Goal: Task Accomplishment & Management: Use online tool/utility

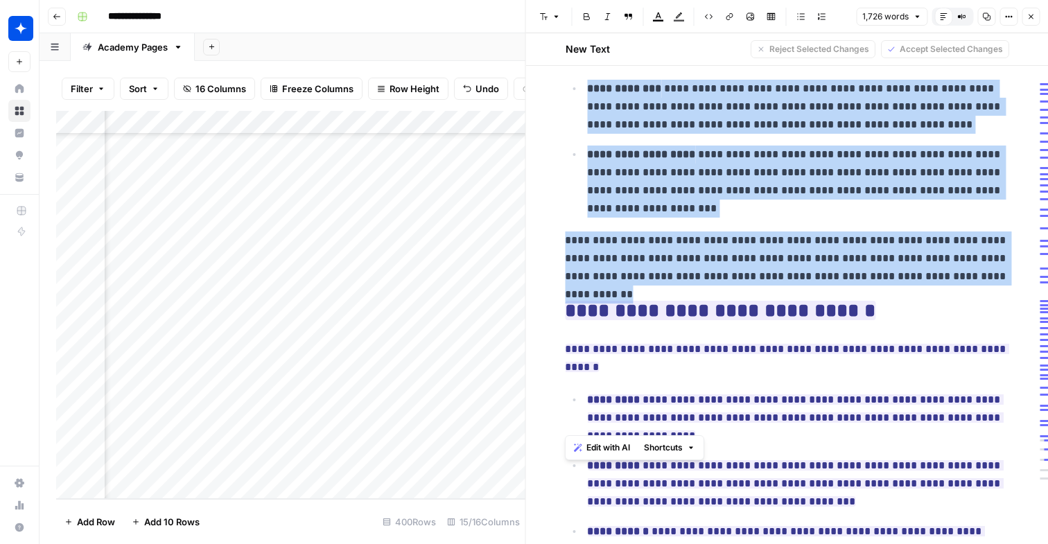
scroll to position [628, 0]
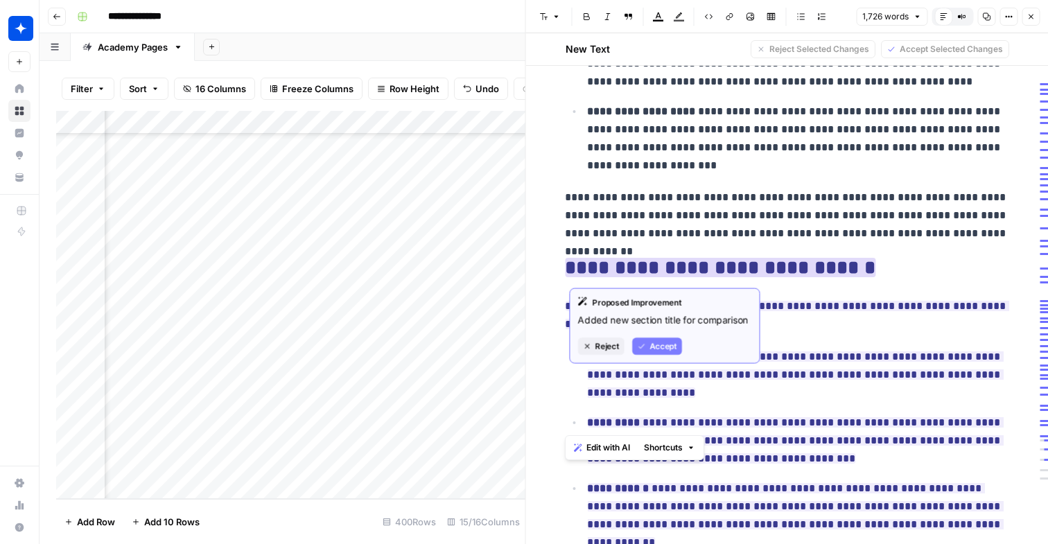
click at [672, 255] on span "**********" at bounding box center [720, 268] width 311 height 28
click at [673, 271] on ins "**********" at bounding box center [720, 267] width 311 height 19
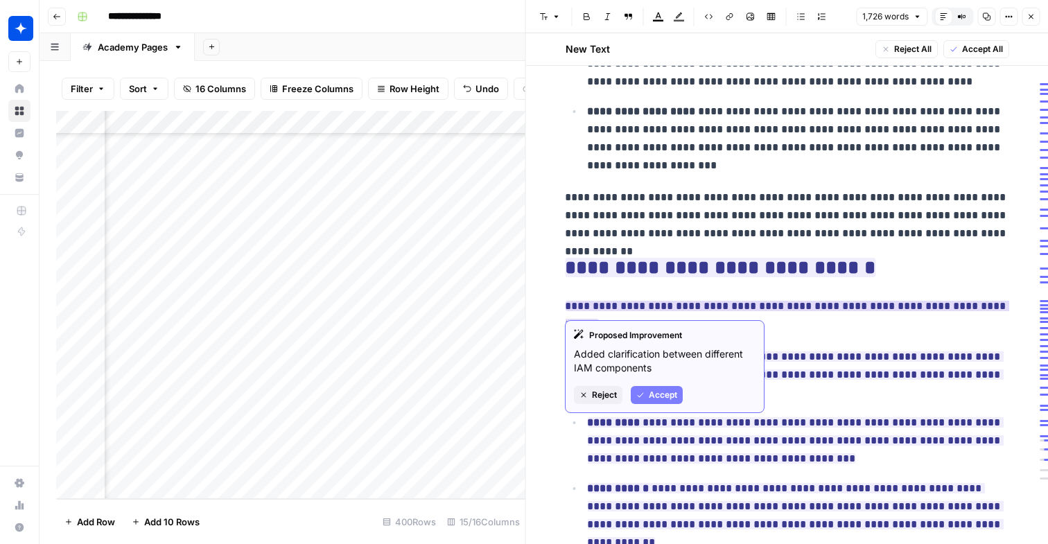
click at [667, 392] on span "Accept" at bounding box center [663, 395] width 28 height 12
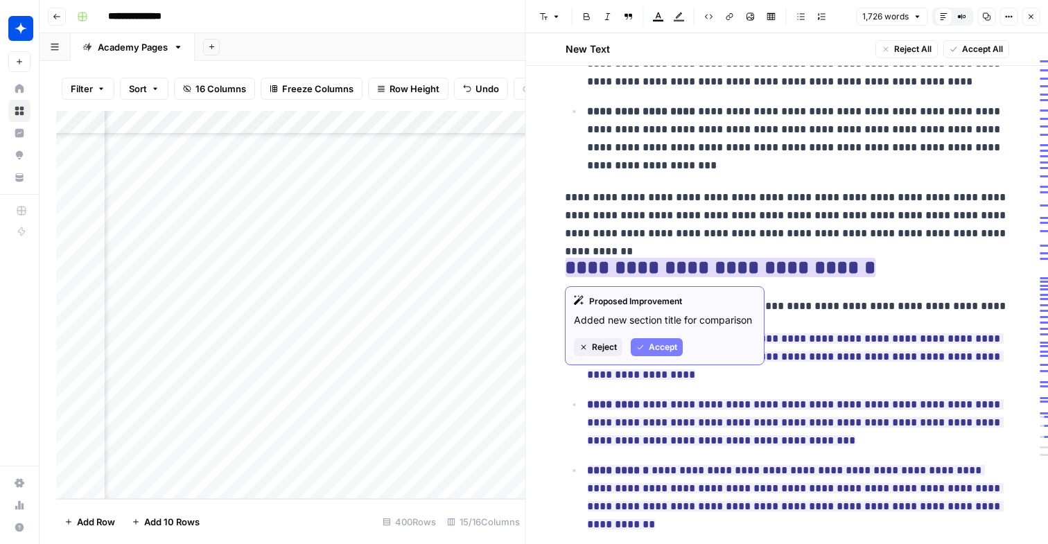
click at [672, 351] on span "Accept" at bounding box center [663, 347] width 28 height 12
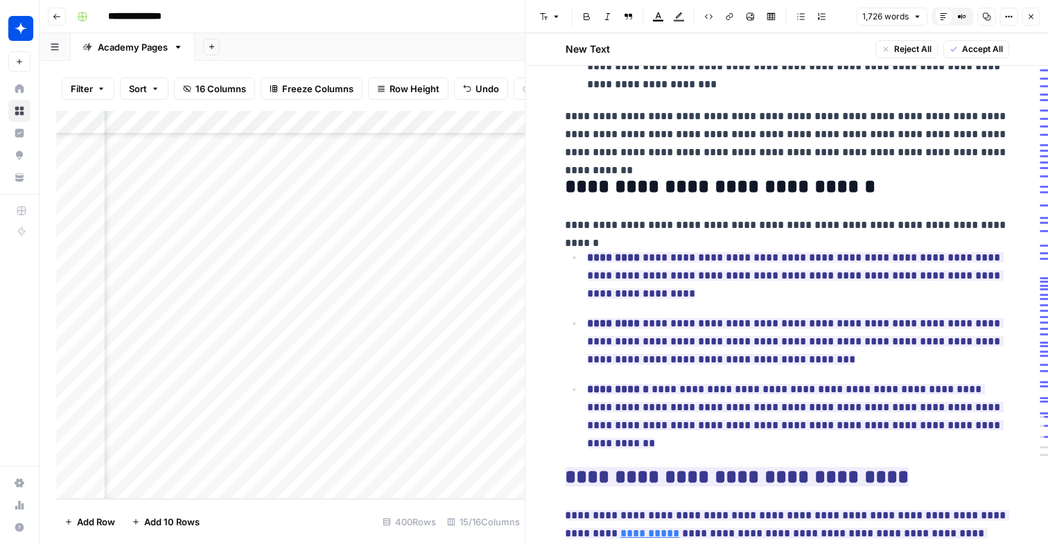
scroll to position [756, 0]
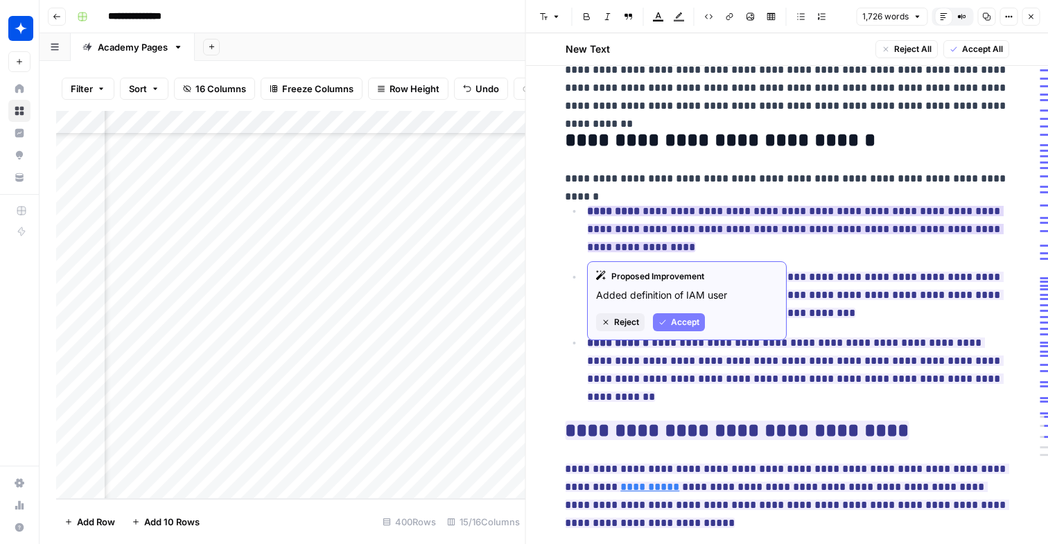
click at [672, 318] on span "Accept" at bounding box center [685, 322] width 28 height 12
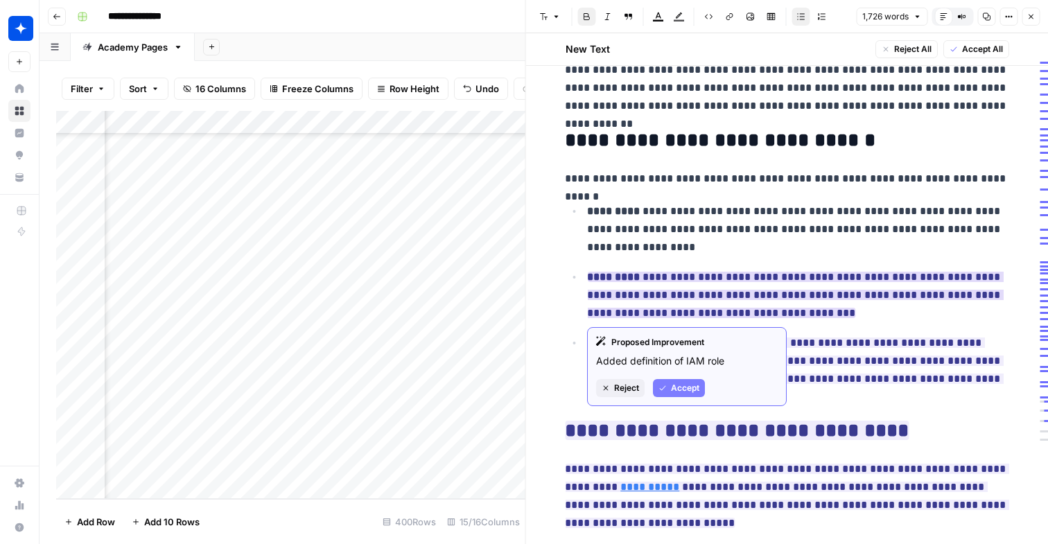
click at [685, 395] on button "Accept" at bounding box center [679, 388] width 52 height 18
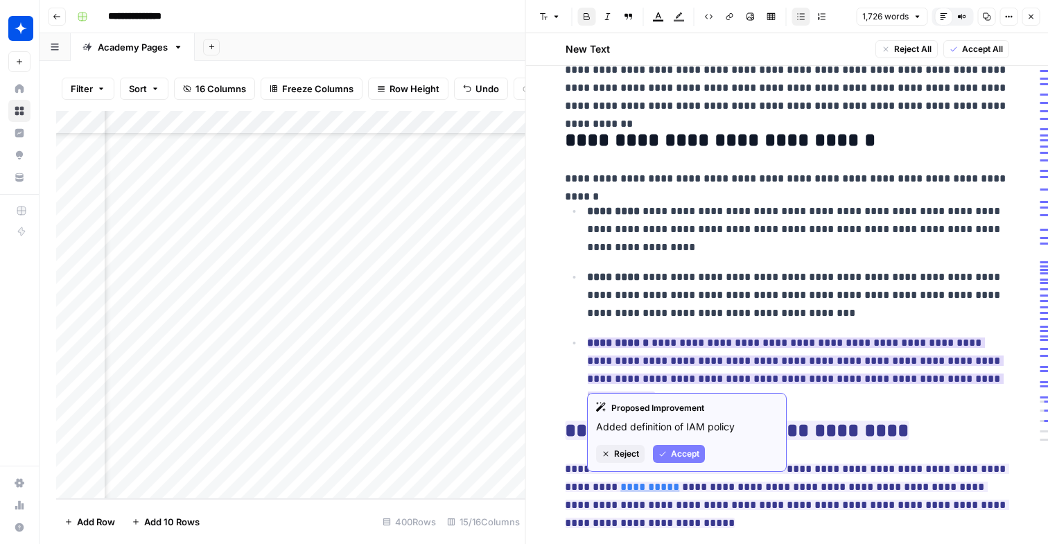
click at [697, 451] on span "Accept" at bounding box center [685, 454] width 28 height 12
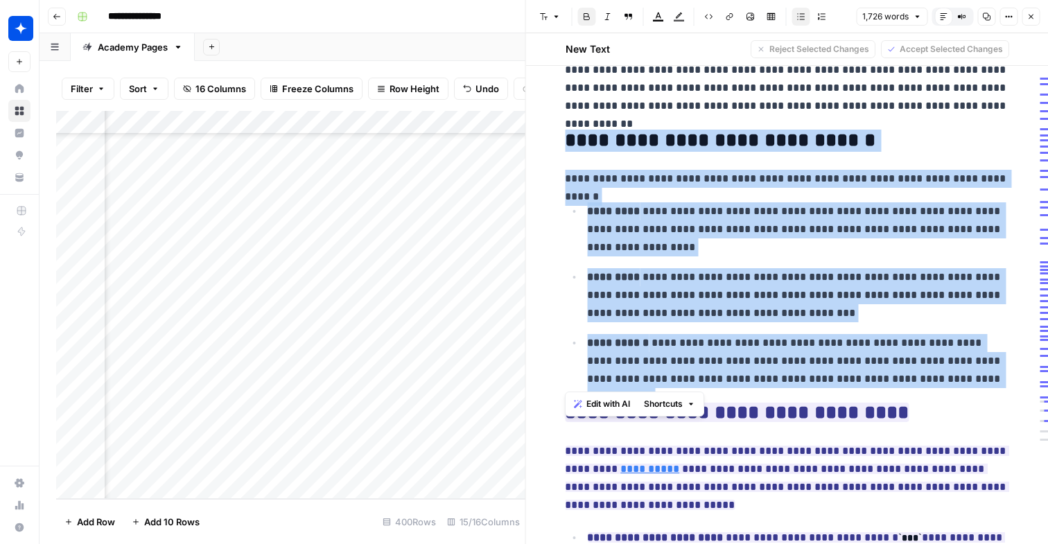
drag, startPoint x: 927, startPoint y: 379, endPoint x: 559, endPoint y: 140, distance: 438.9
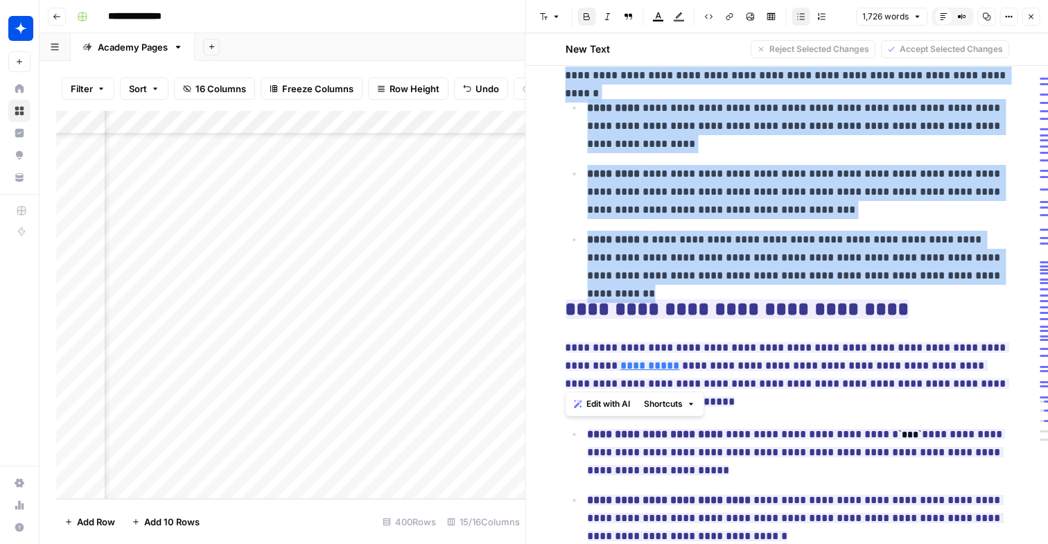
scroll to position [909, 0]
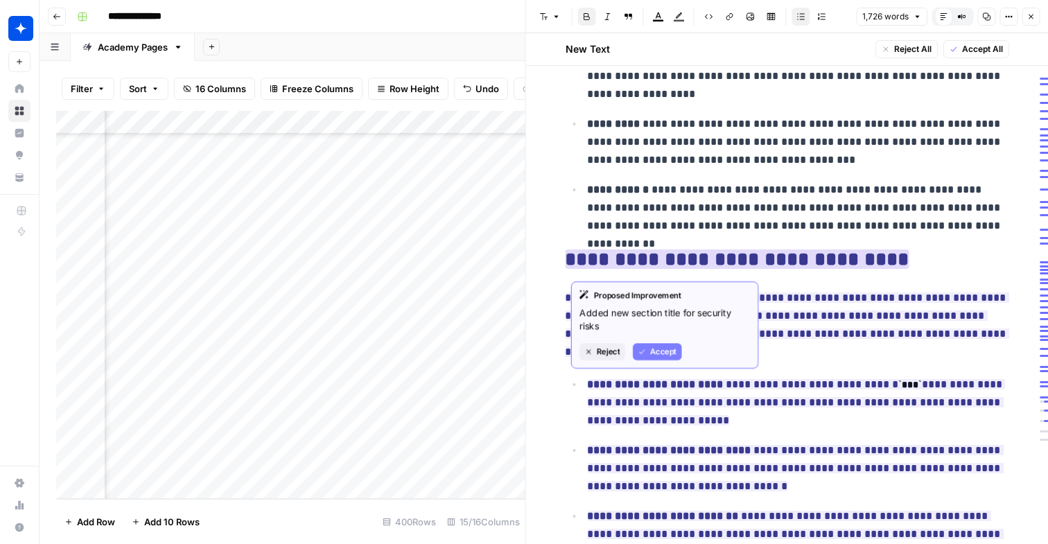
click at [780, 256] on ins "**********" at bounding box center [737, 259] width 344 height 19
click at [643, 352] on icon "button" at bounding box center [640, 353] width 8 height 8
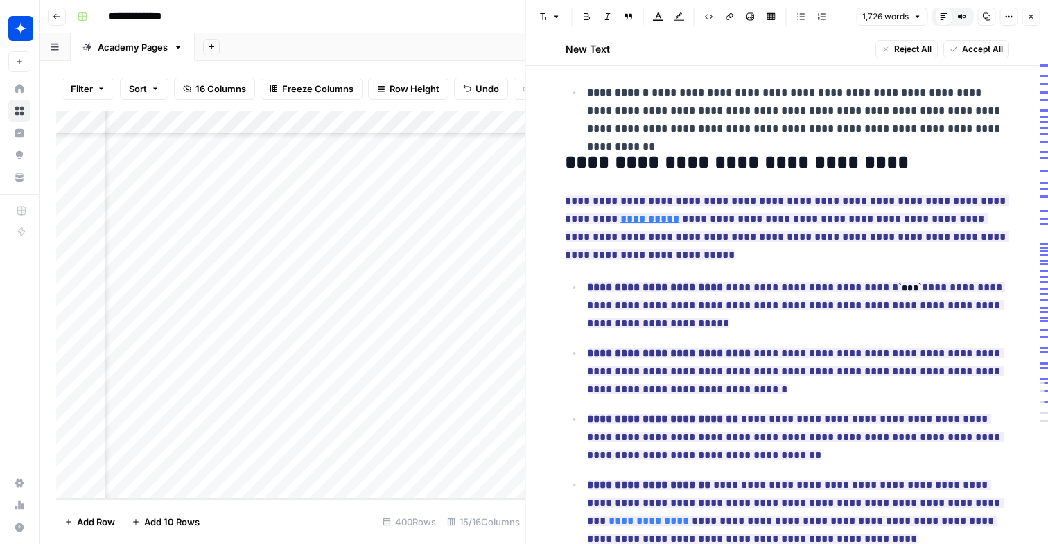
scroll to position [1007, 0]
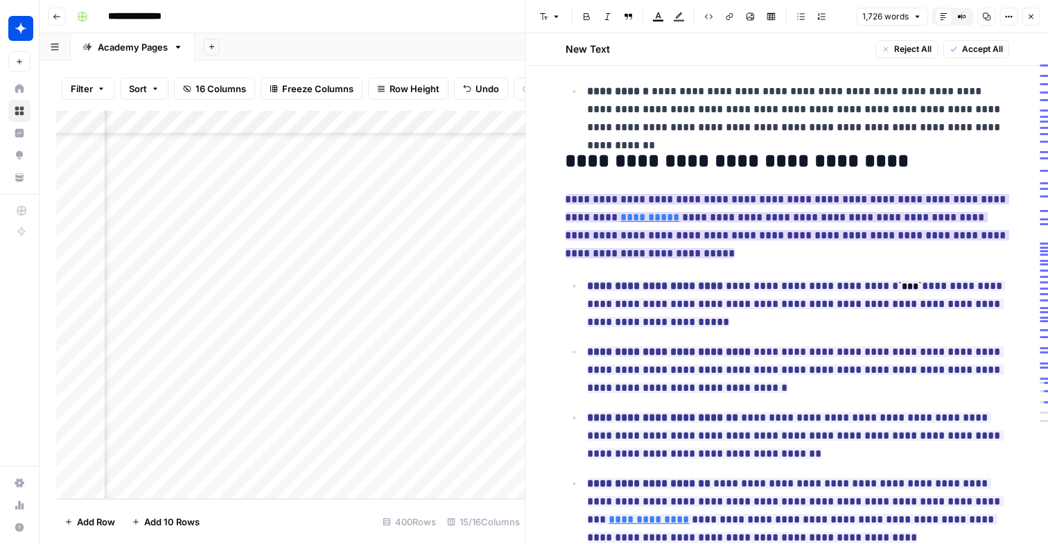
click at [961, 242] on ins "**********" at bounding box center [787, 226] width 444 height 64
click at [961, 234] on ins "**********" at bounding box center [787, 226] width 444 height 64
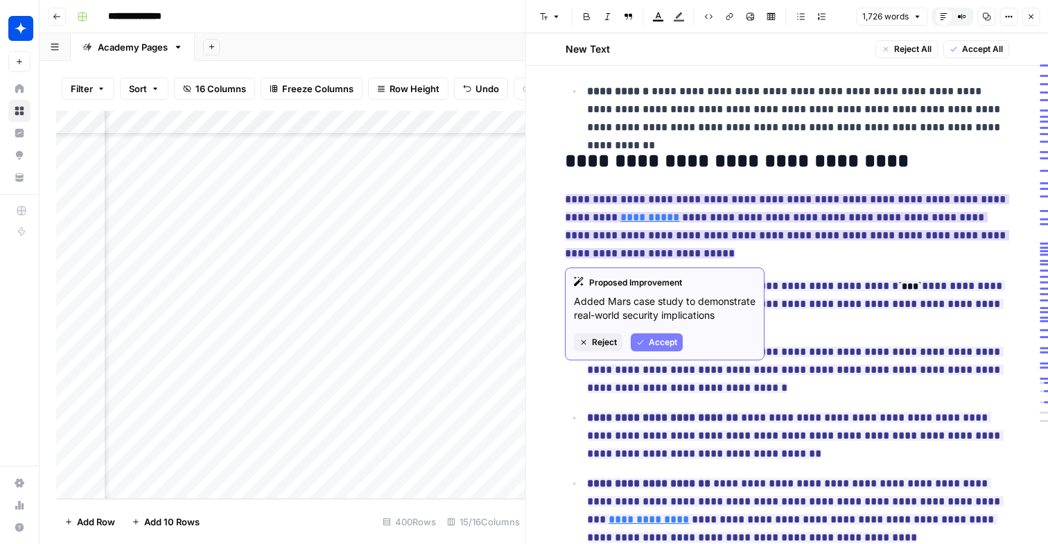
click at [656, 342] on span "Accept" at bounding box center [663, 342] width 28 height 12
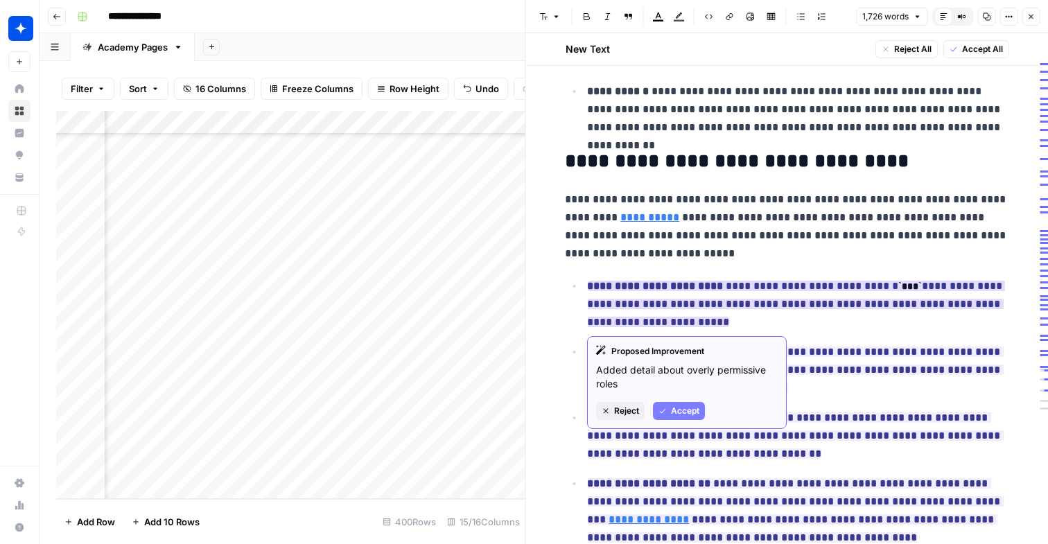
click at [683, 403] on button "Accept" at bounding box center [679, 411] width 52 height 18
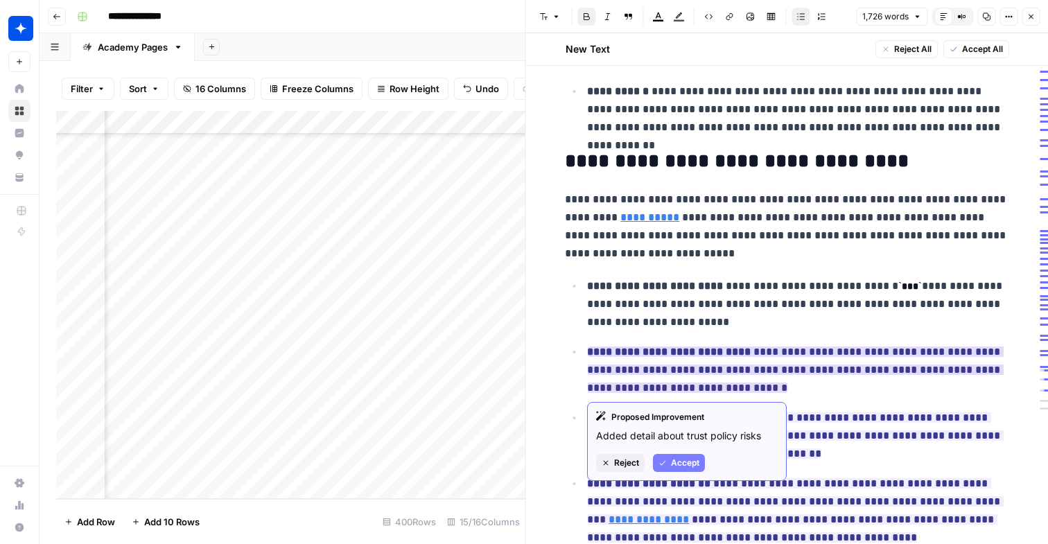
click at [699, 466] on span "Accept" at bounding box center [685, 463] width 28 height 12
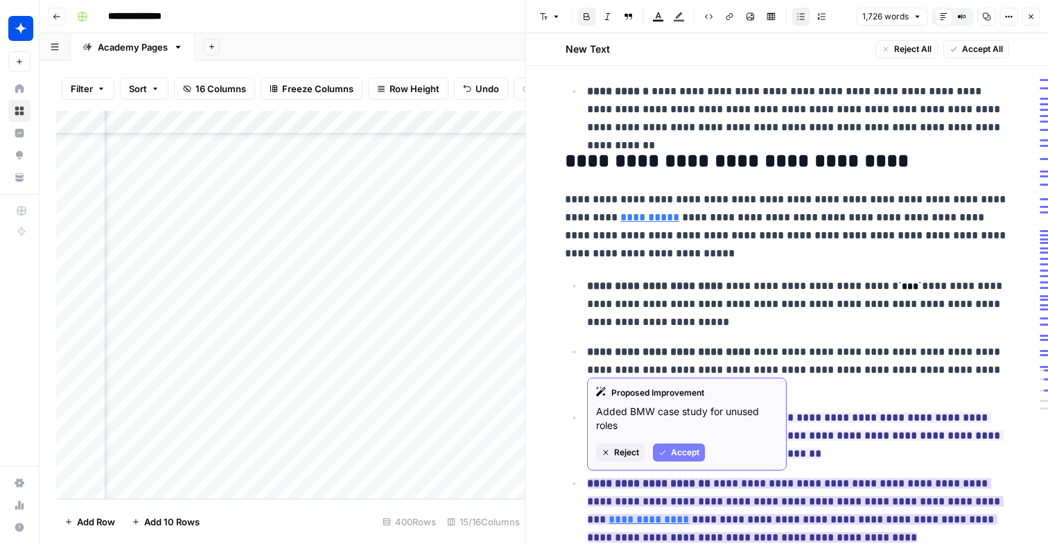
click at [674, 453] on span "Accept" at bounding box center [685, 452] width 28 height 12
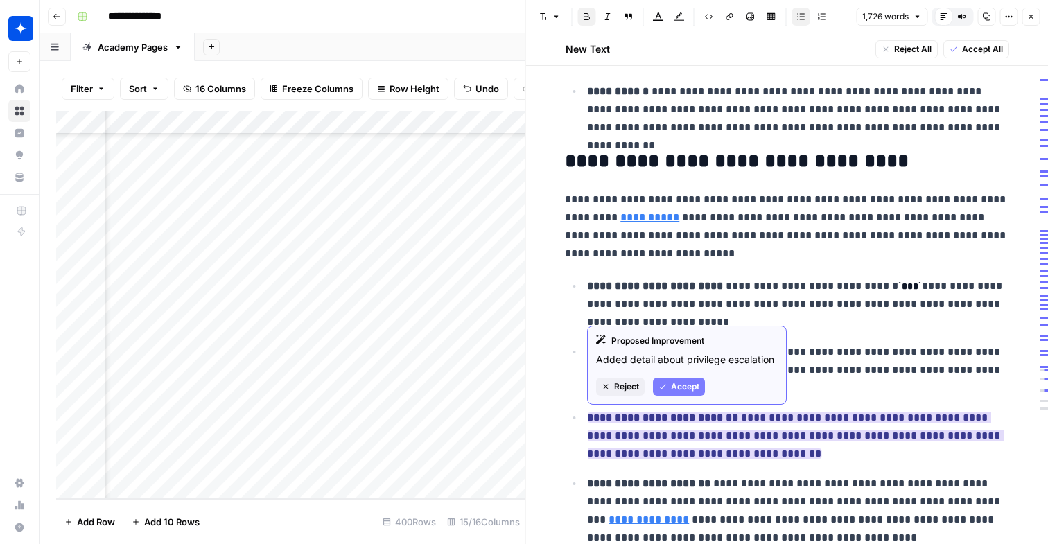
click at [683, 390] on span "Accept" at bounding box center [685, 387] width 28 height 12
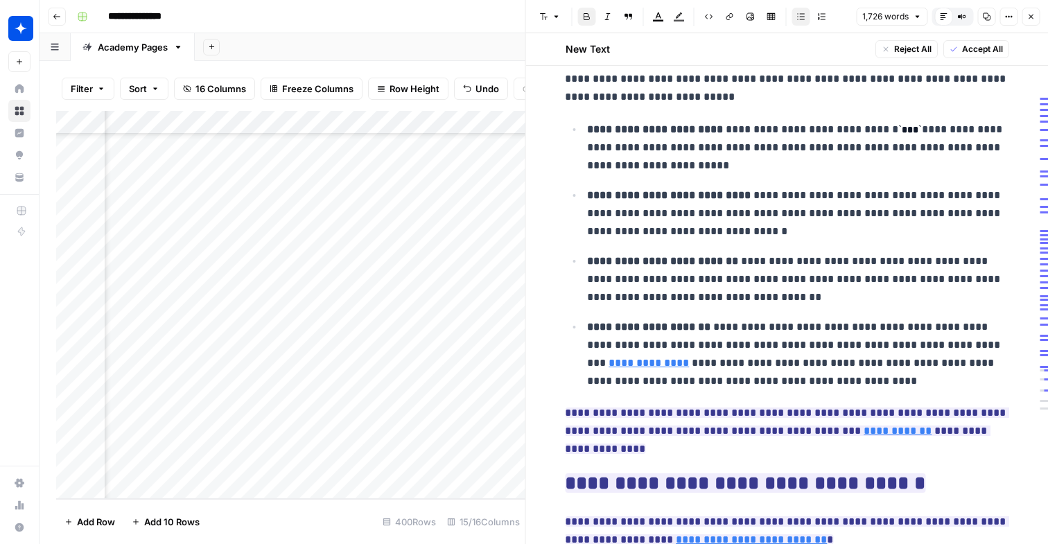
scroll to position [1209, 0]
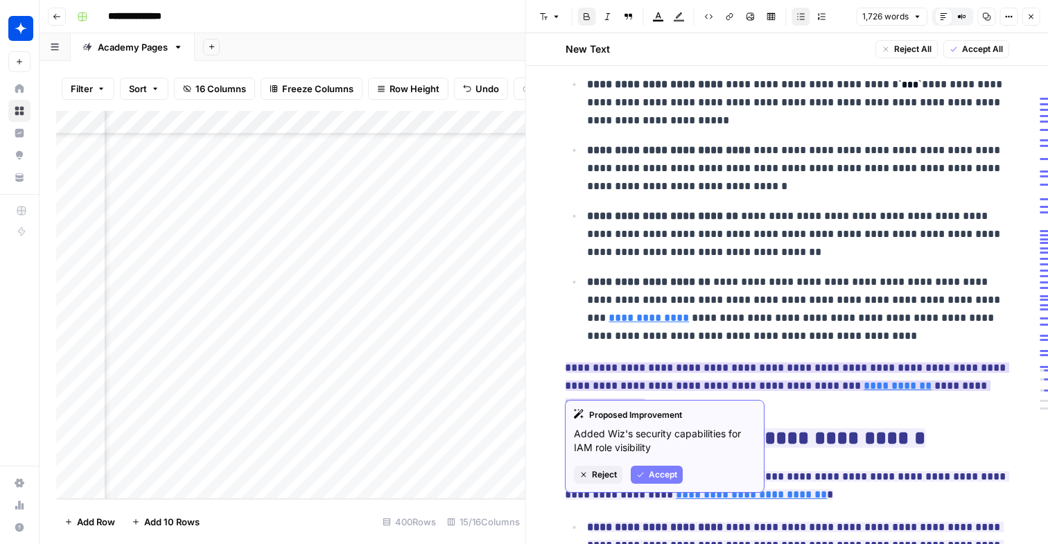
click at [658, 473] on span "Accept" at bounding box center [663, 475] width 28 height 12
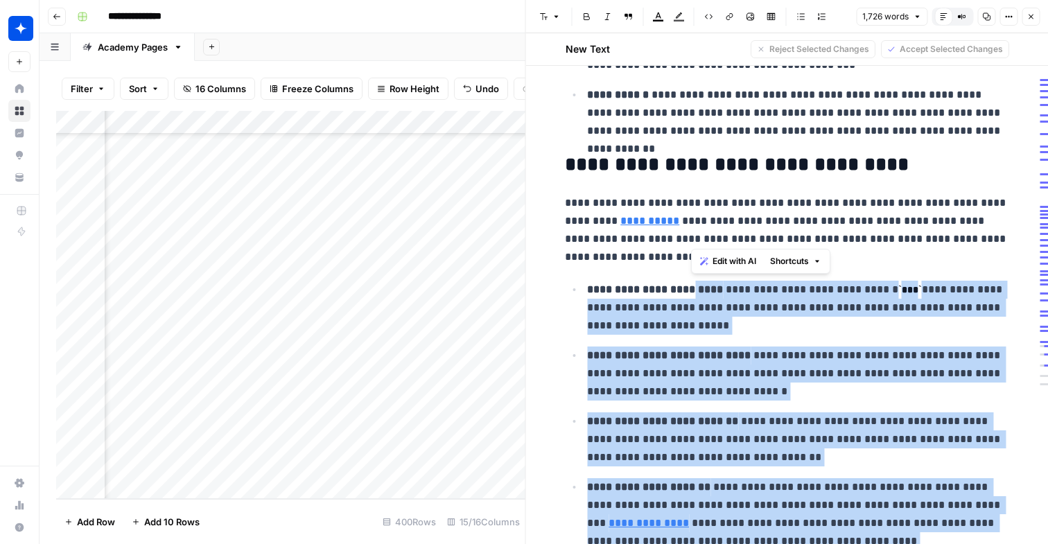
scroll to position [1001, 0]
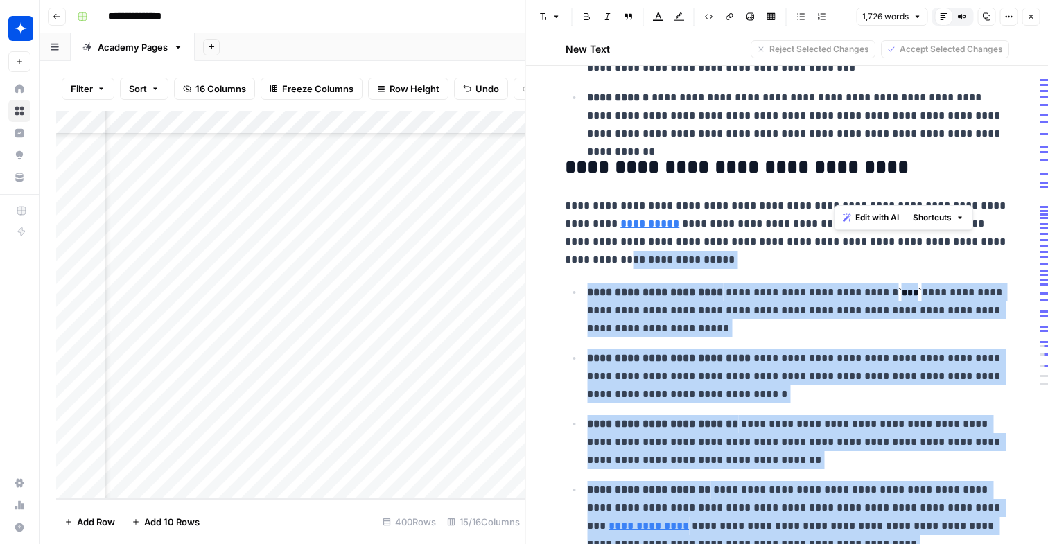
drag, startPoint x: 981, startPoint y: 385, endPoint x: 956, endPoint y: 245, distance: 142.9
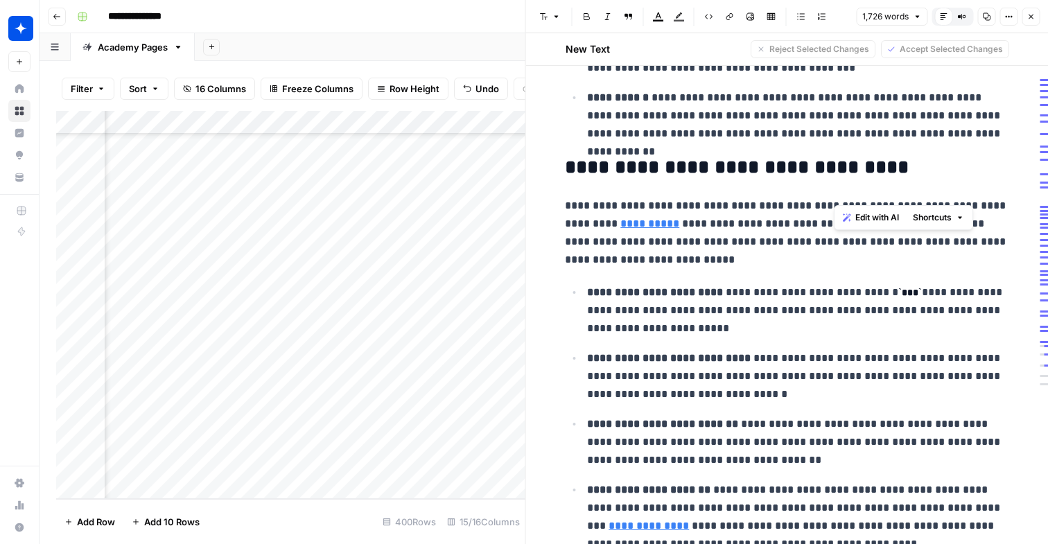
click at [676, 174] on h2 "**********" at bounding box center [787, 168] width 444 height 22
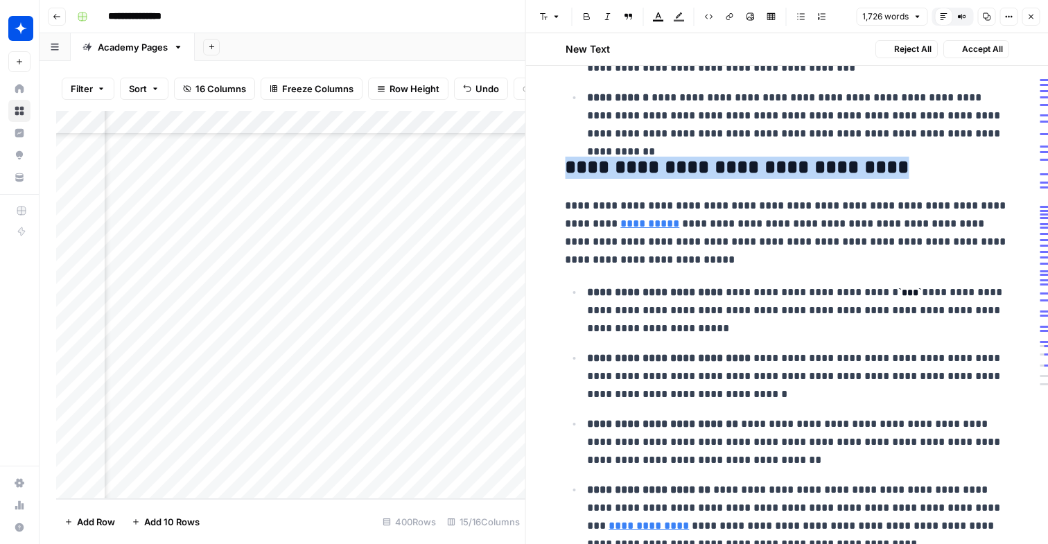
click at [676, 174] on h2 "**********" at bounding box center [787, 168] width 444 height 22
copy h2 "**********"
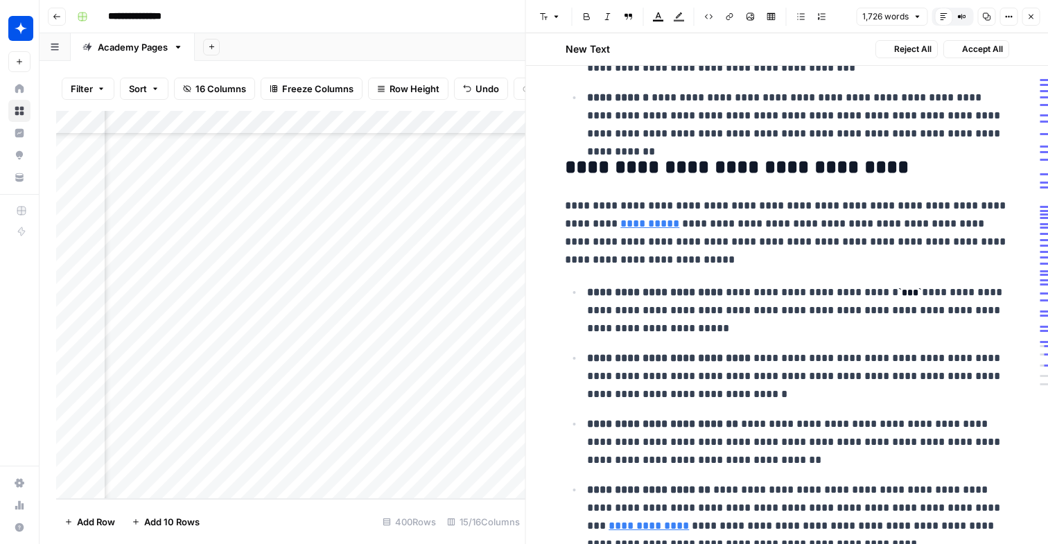
click at [732, 327] on p "**********" at bounding box center [797, 310] width 421 height 54
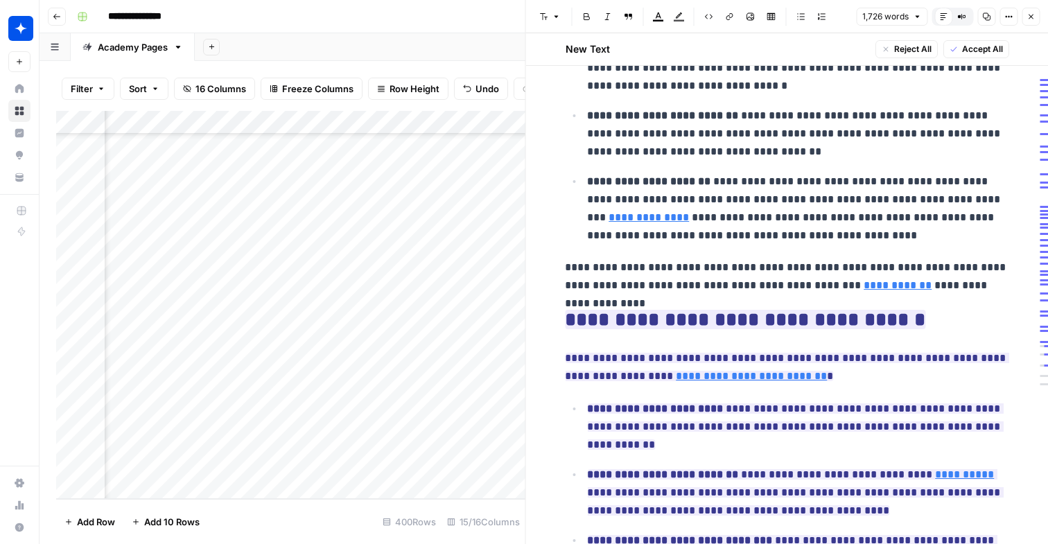
scroll to position [1317, 0]
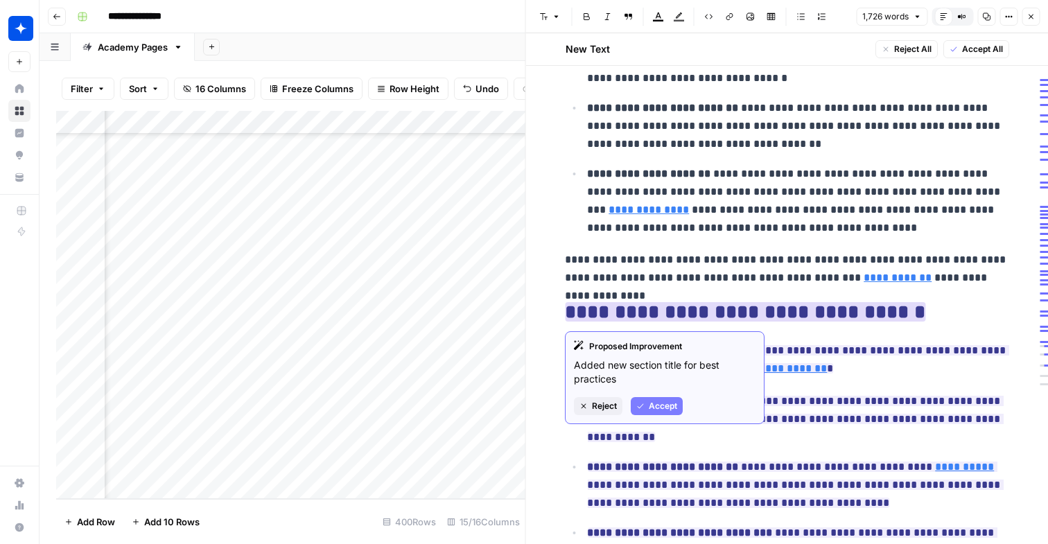
click at [667, 400] on span "Accept" at bounding box center [663, 406] width 28 height 12
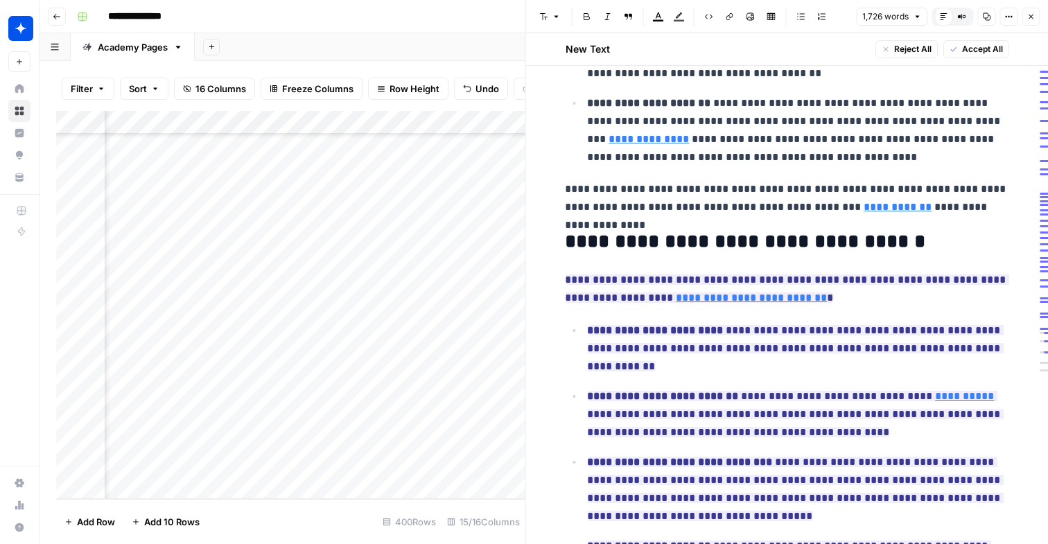
scroll to position [1444, 0]
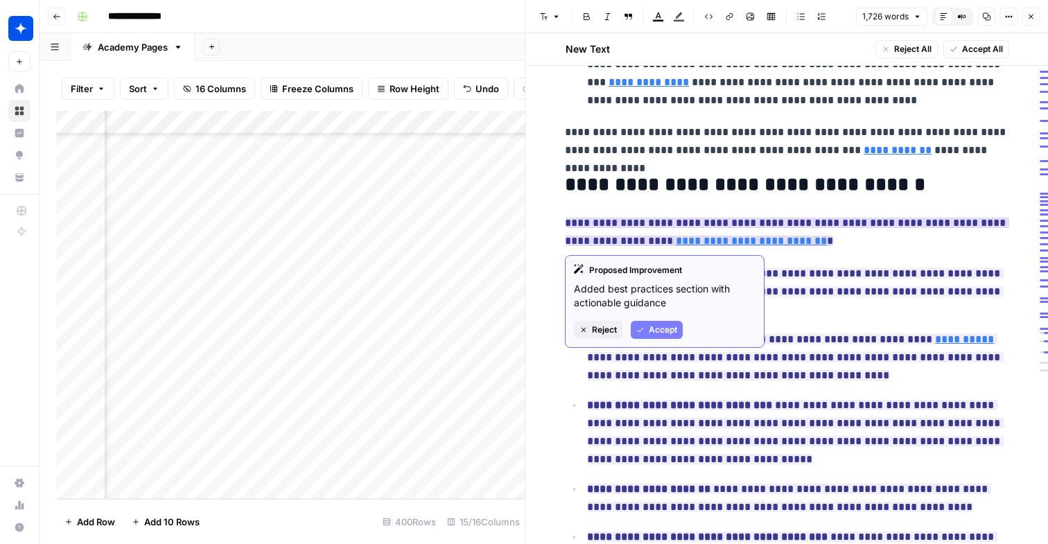
click at [676, 332] on span "Accept" at bounding box center [663, 330] width 28 height 12
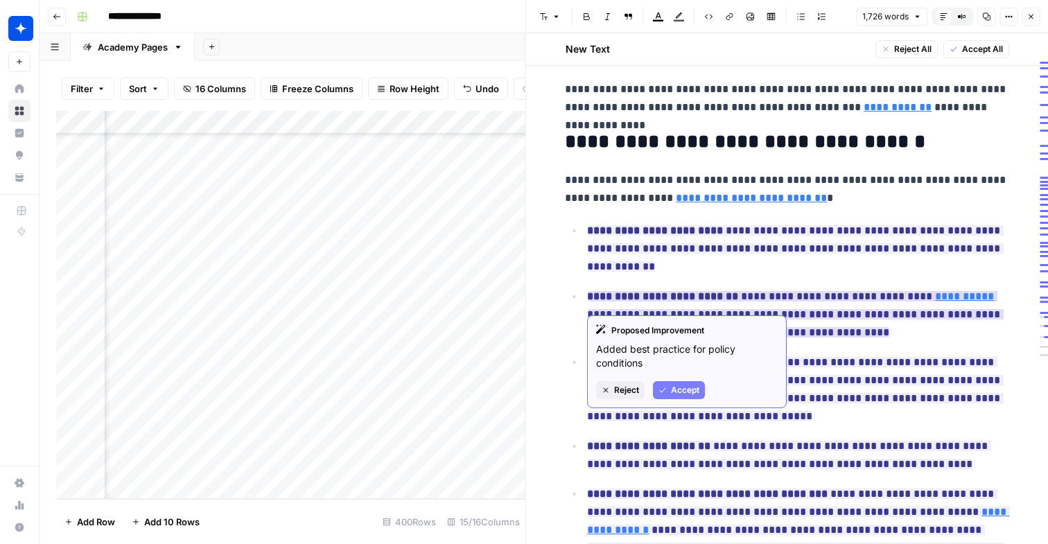
scroll to position [1511, 0]
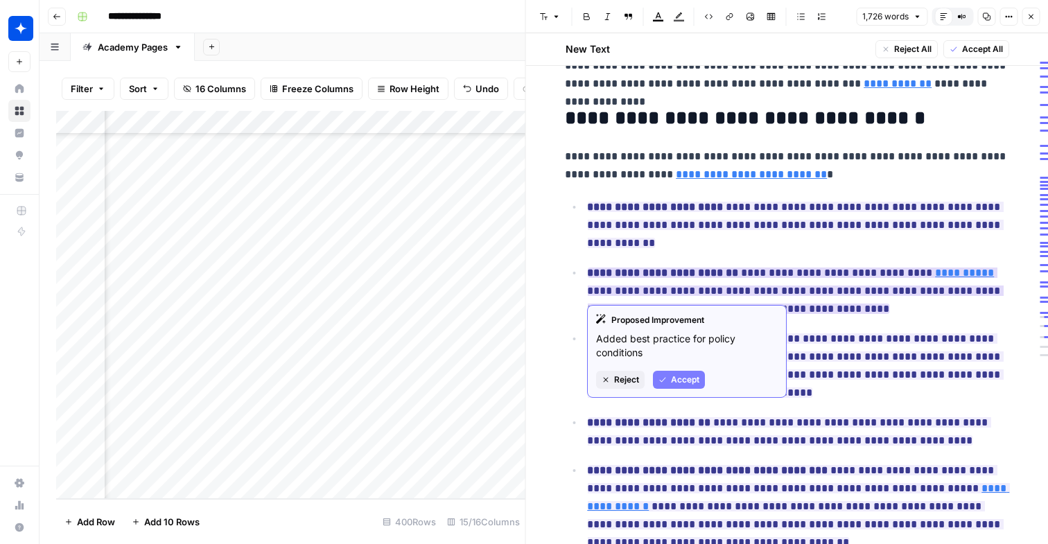
click at [672, 376] on span "Accept" at bounding box center [685, 380] width 28 height 12
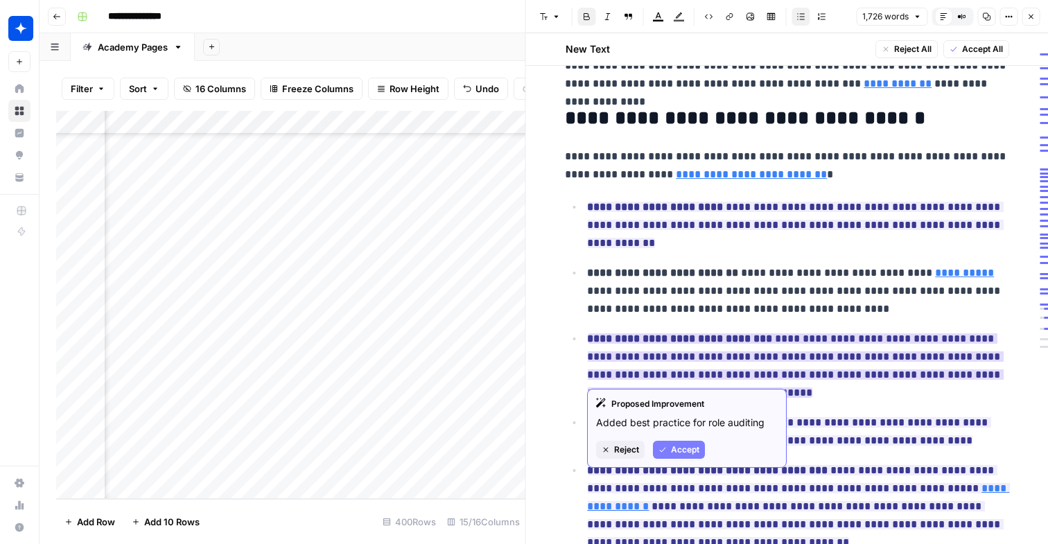
click at [683, 455] on button "Accept" at bounding box center [679, 450] width 52 height 18
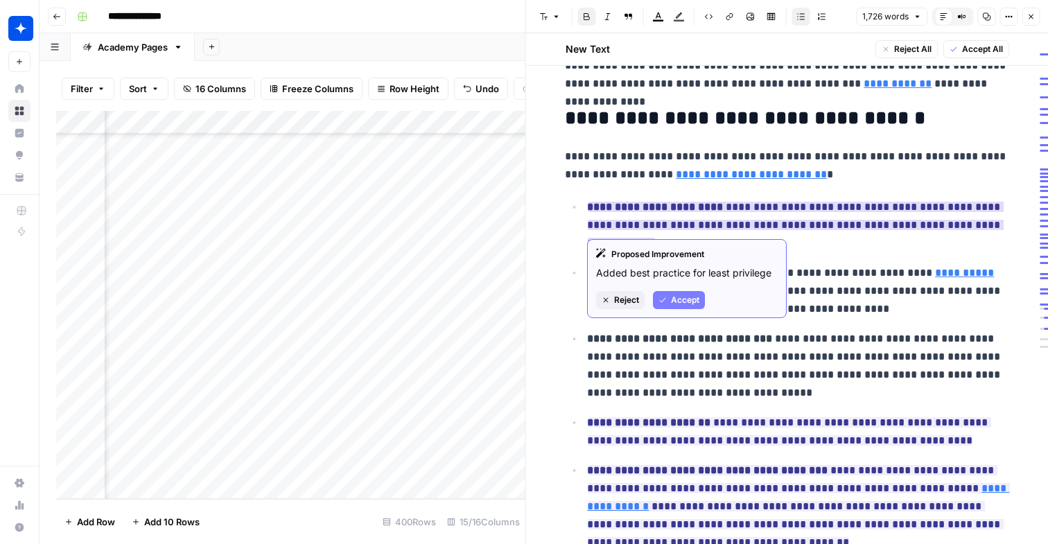
click at [692, 302] on span "Accept" at bounding box center [685, 300] width 28 height 12
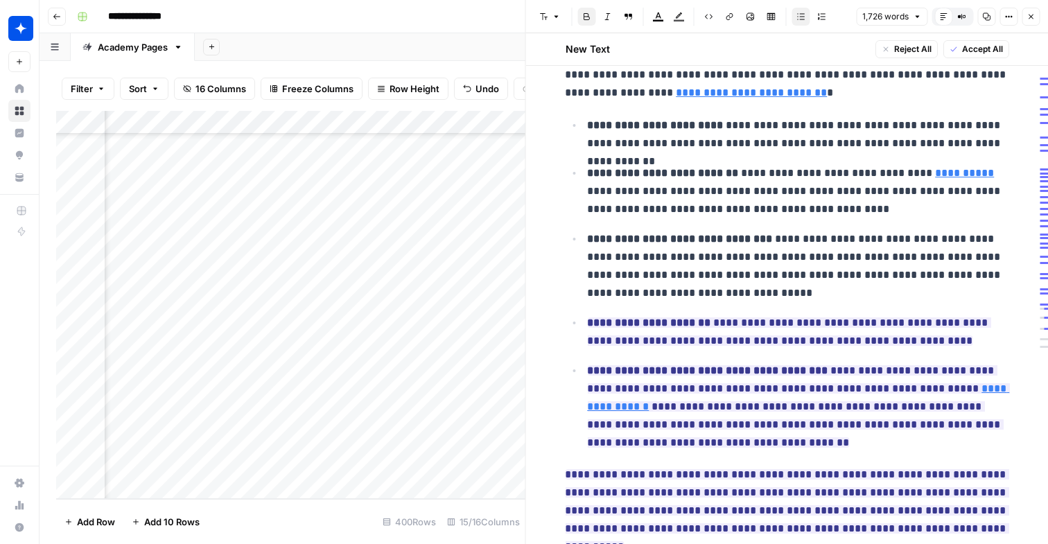
scroll to position [1594, 0]
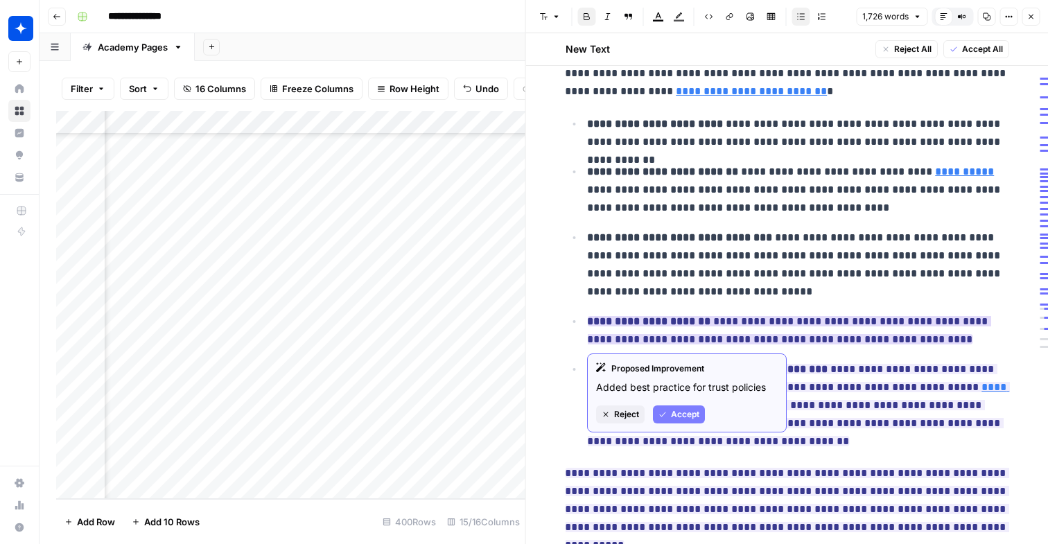
click at [695, 412] on span "Accept" at bounding box center [685, 414] width 28 height 12
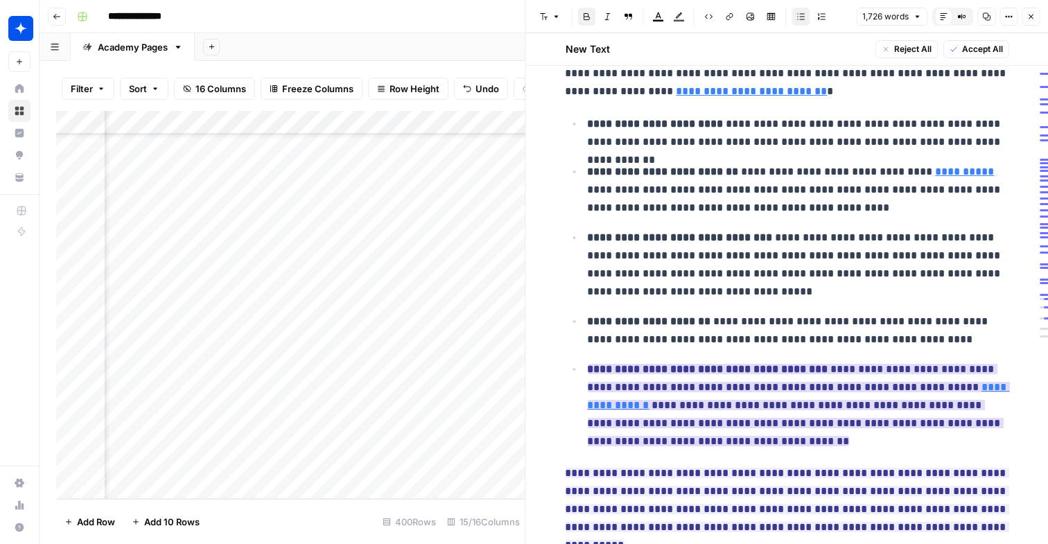
click at [695, 433] on span "**********" at bounding box center [798, 405] width 422 height 91
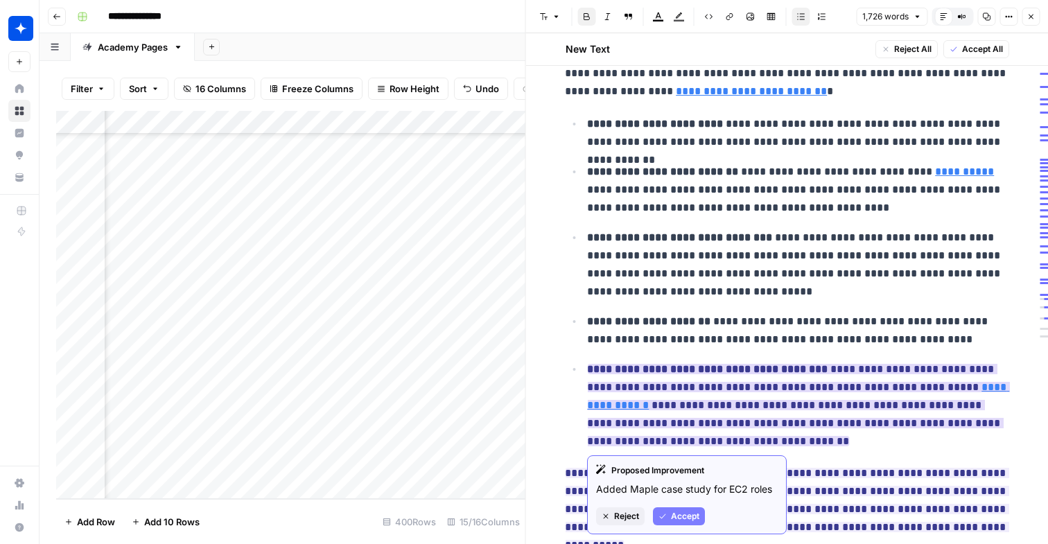
click at [701, 516] on button "Accept" at bounding box center [679, 516] width 52 height 18
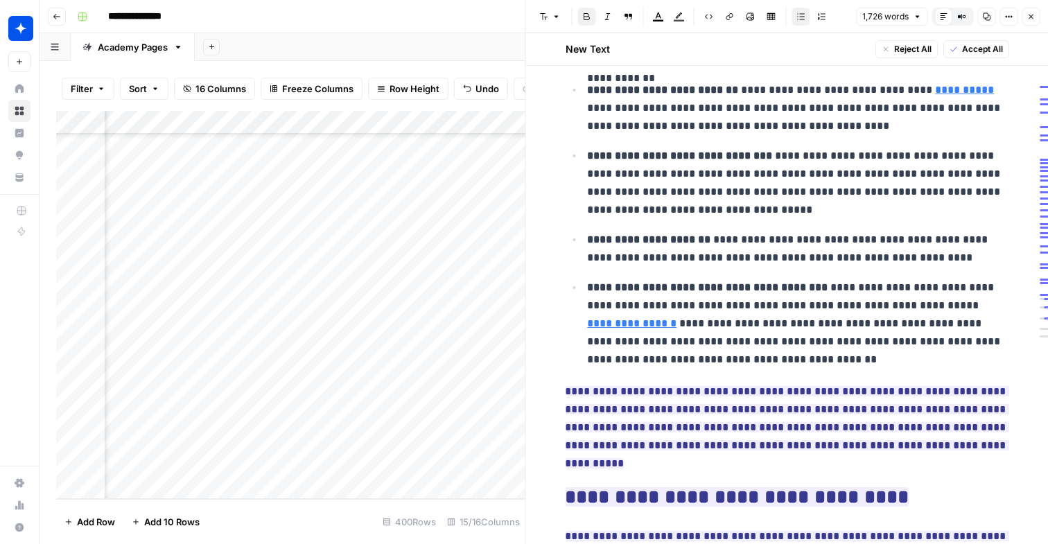
scroll to position [1756, 0]
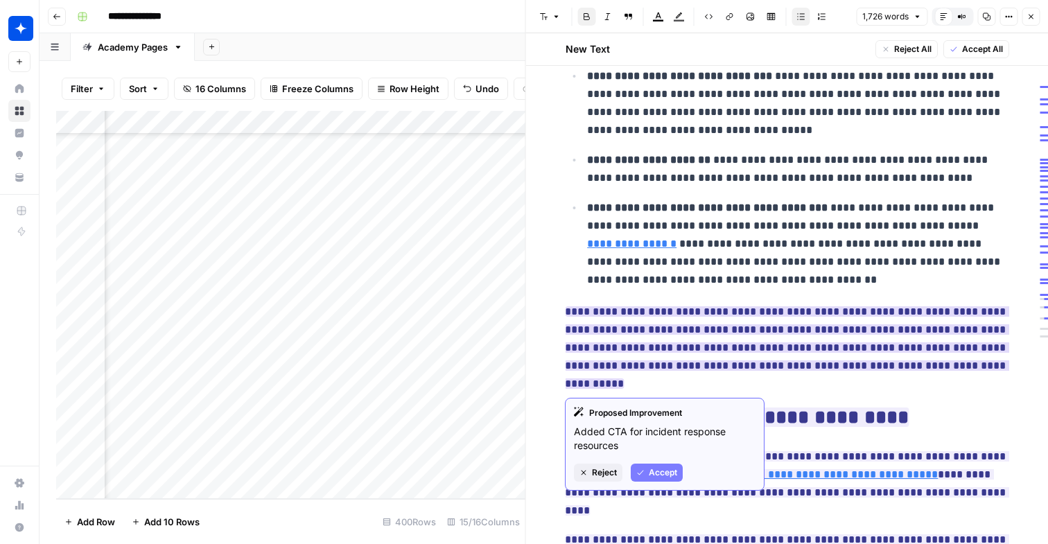
click at [661, 465] on button "Accept" at bounding box center [657, 473] width 52 height 18
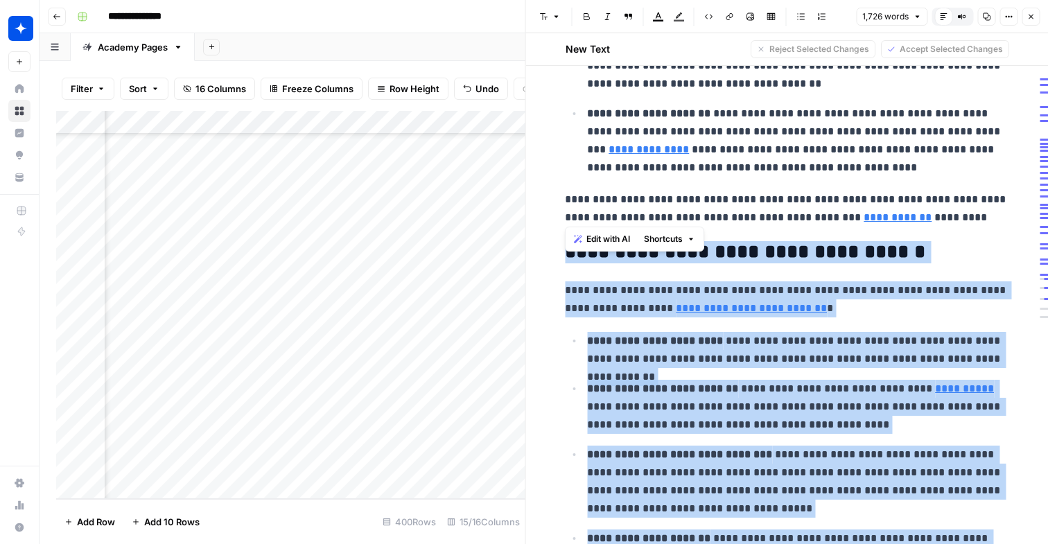
scroll to position [1323, 0]
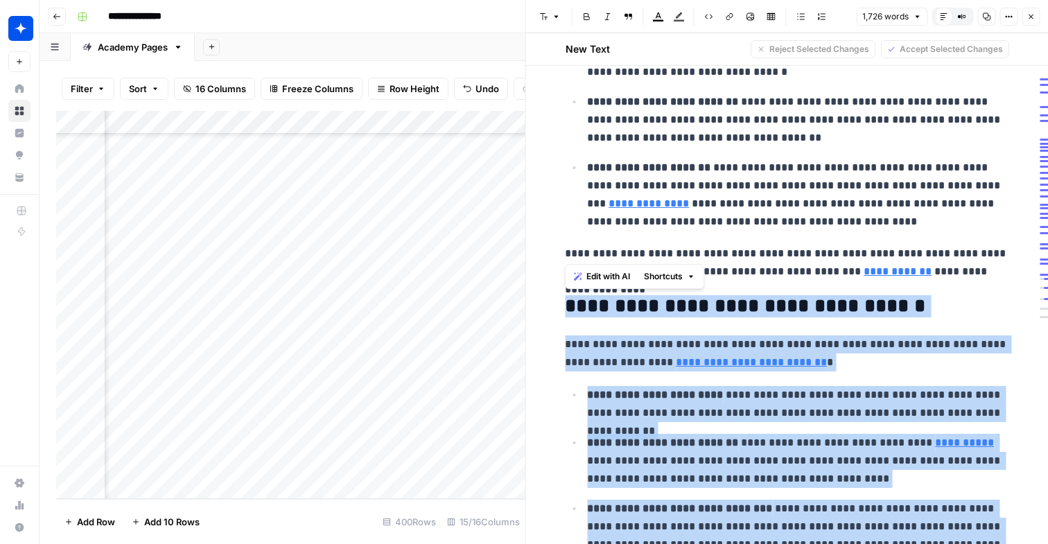
drag, startPoint x: 618, startPoint y: 349, endPoint x: 568, endPoint y: 302, distance: 69.2
copy div "**********"
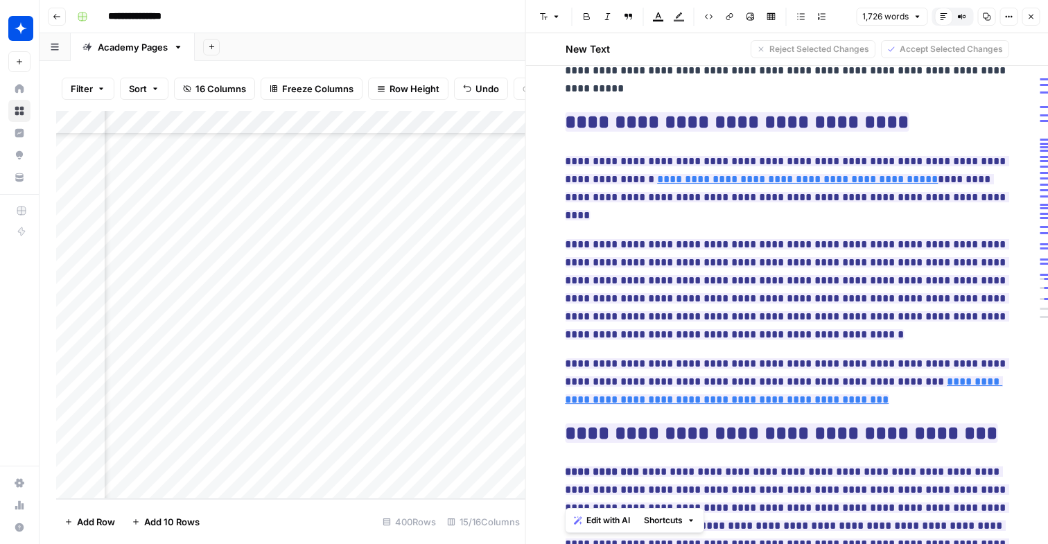
scroll to position [2025, 0]
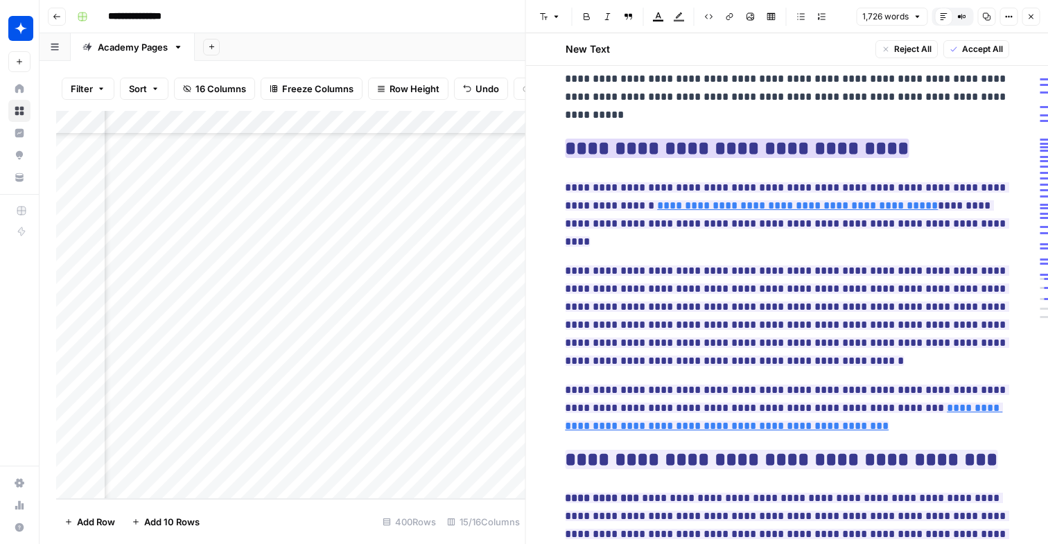
click at [817, 155] on ins "**********" at bounding box center [737, 148] width 344 height 19
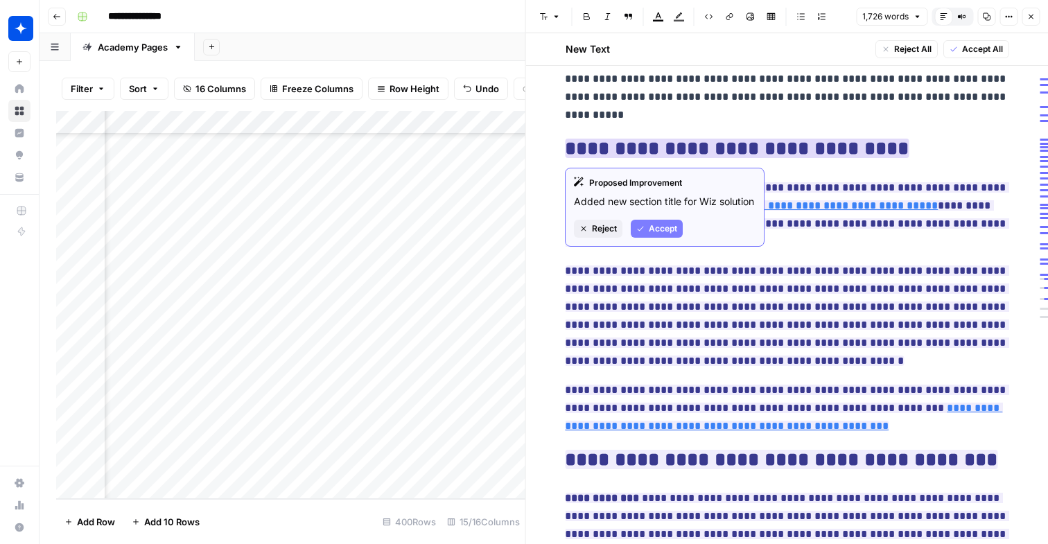
click at [660, 235] on span "Accept" at bounding box center [663, 228] width 28 height 12
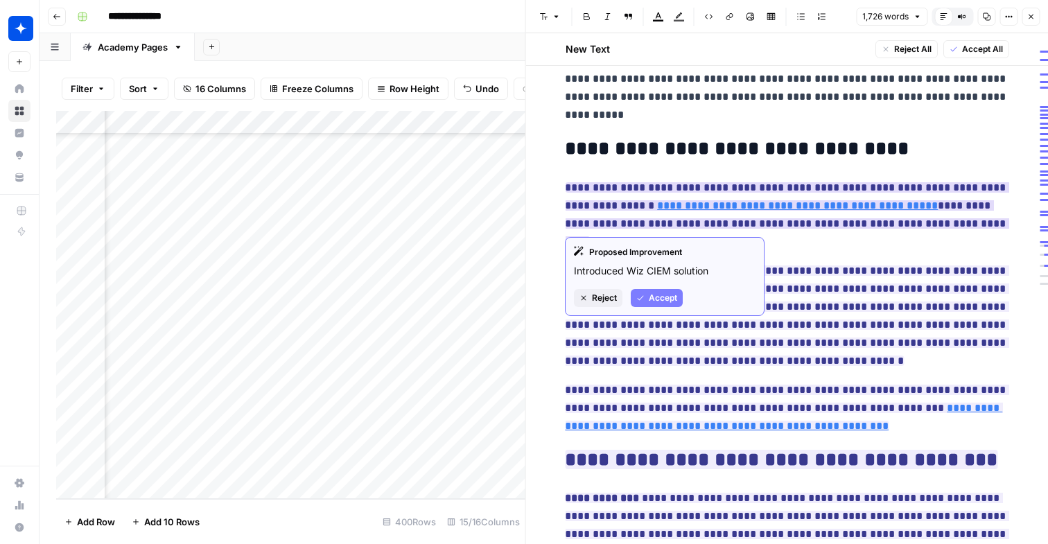
click at [652, 299] on span "Accept" at bounding box center [663, 298] width 28 height 12
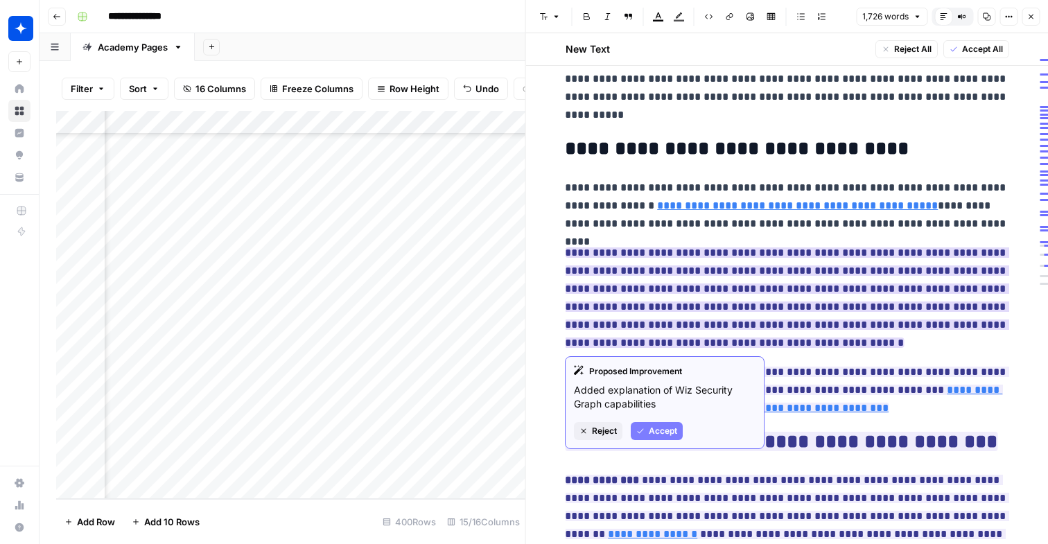
click at [663, 433] on span "Accept" at bounding box center [663, 431] width 28 height 12
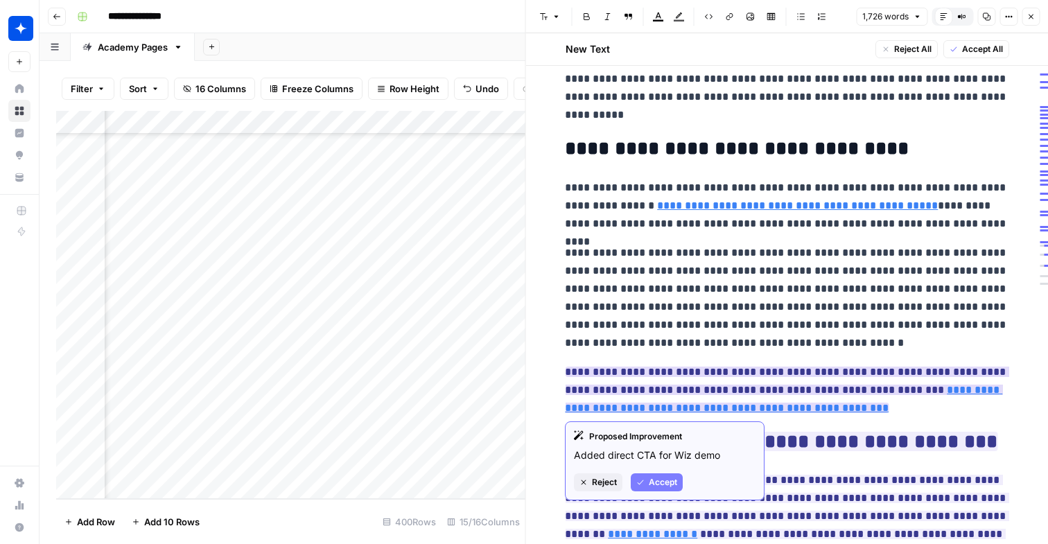
click at [653, 483] on span "Accept" at bounding box center [663, 482] width 28 height 12
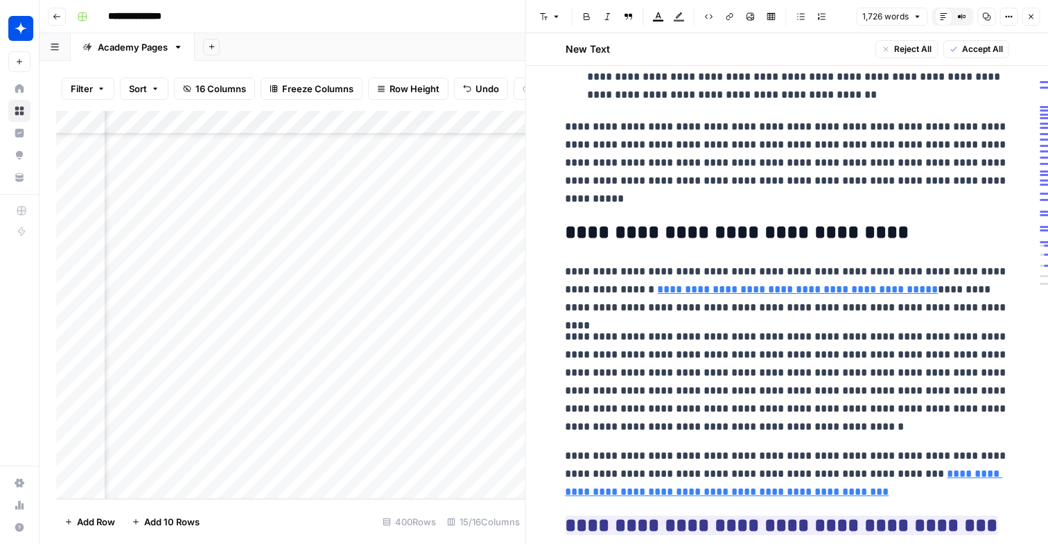
scroll to position [1937, 0]
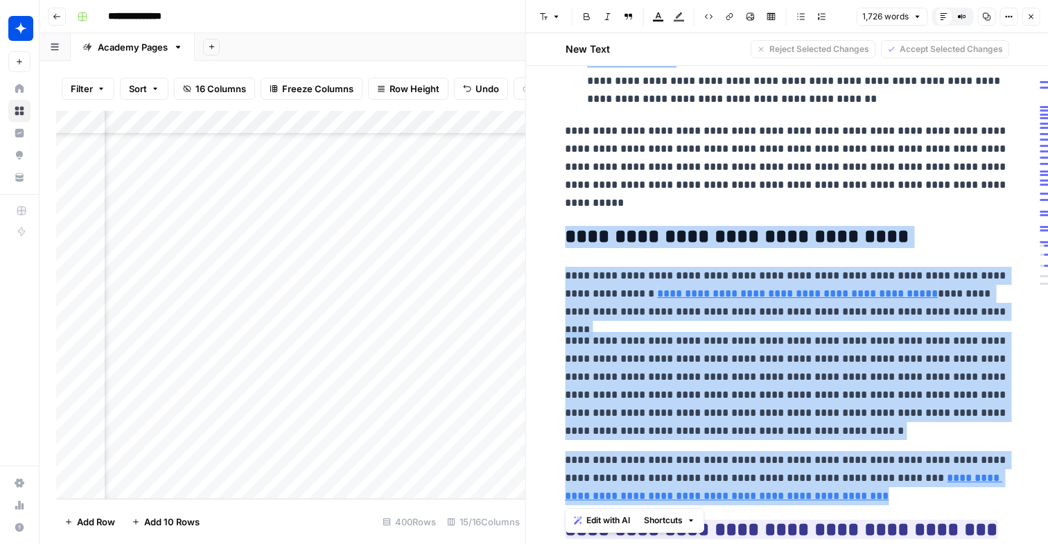
drag, startPoint x: 865, startPoint y: 496, endPoint x: 561, endPoint y: 243, distance: 396.2
click at [561, 243] on div "**********" at bounding box center [787, 233] width 460 height 4165
copy div "**********"
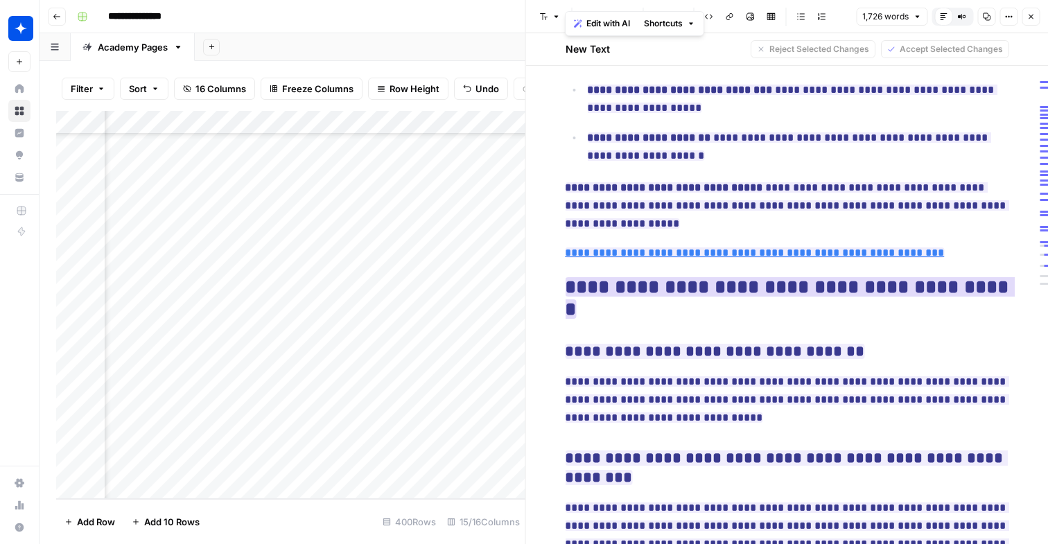
scroll to position [2974, 0]
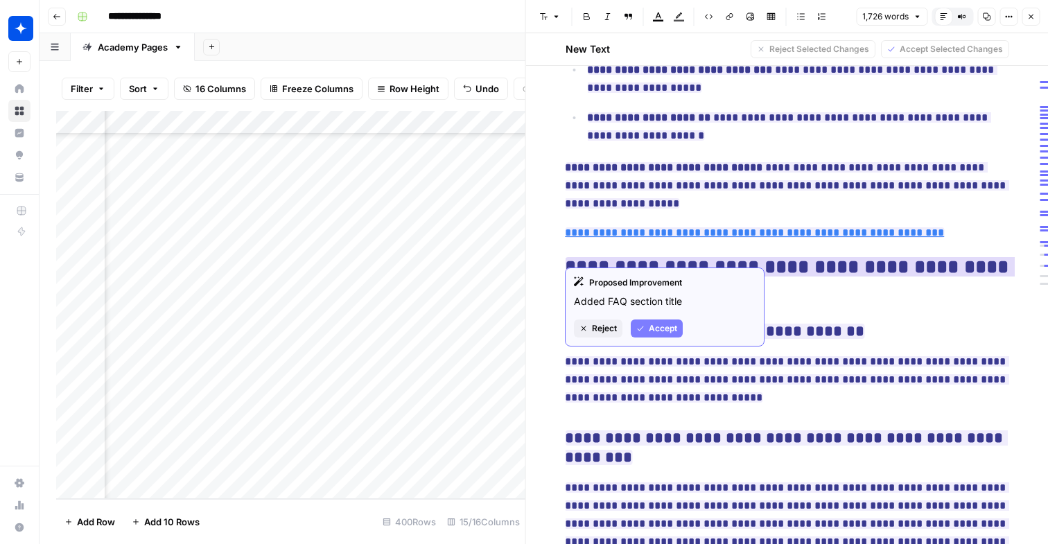
click at [673, 326] on span "Accept" at bounding box center [663, 328] width 28 height 12
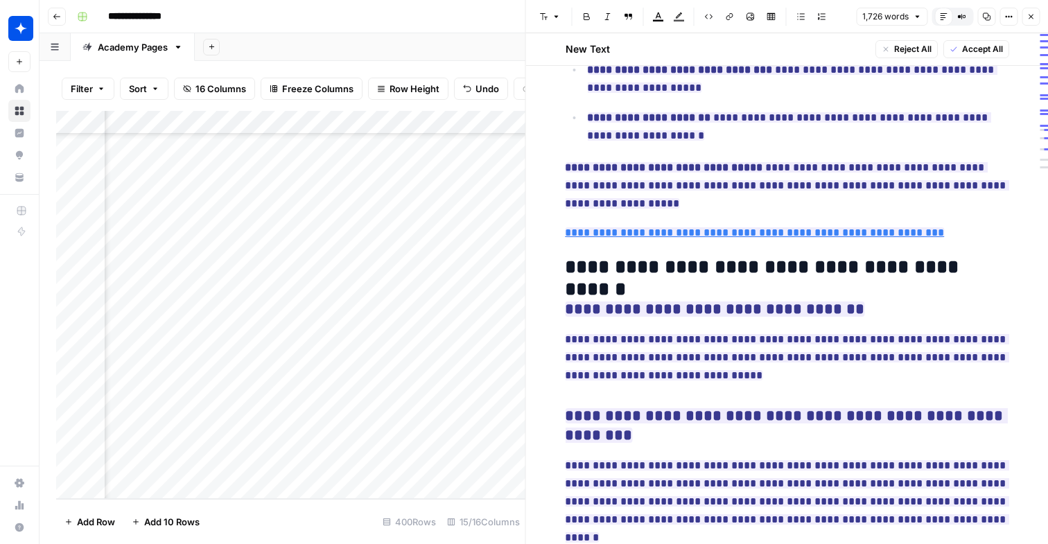
click at [665, 257] on h2 "**********" at bounding box center [787, 267] width 444 height 22
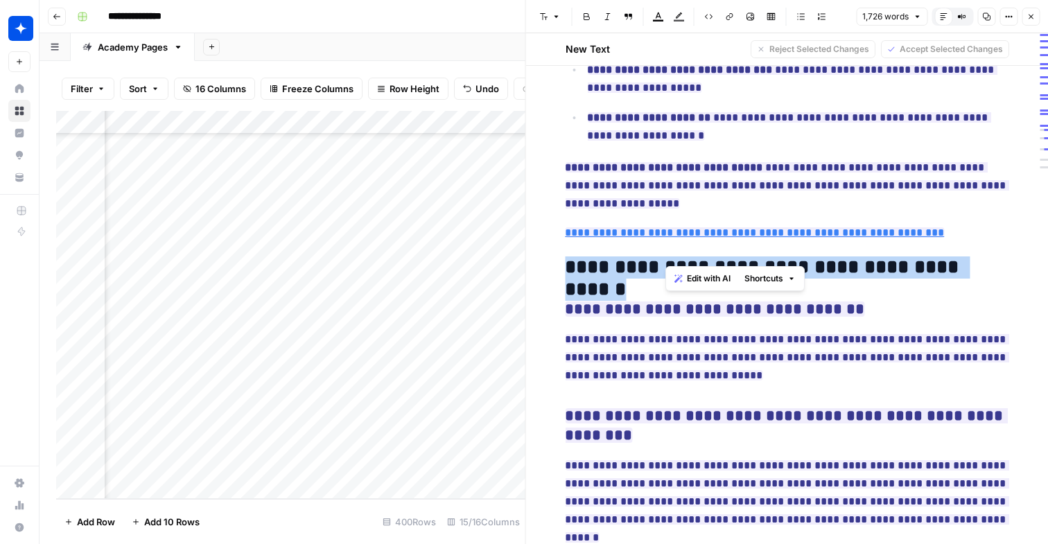
click at [665, 257] on h2 "**********" at bounding box center [787, 267] width 444 height 22
copy h2 "**********"
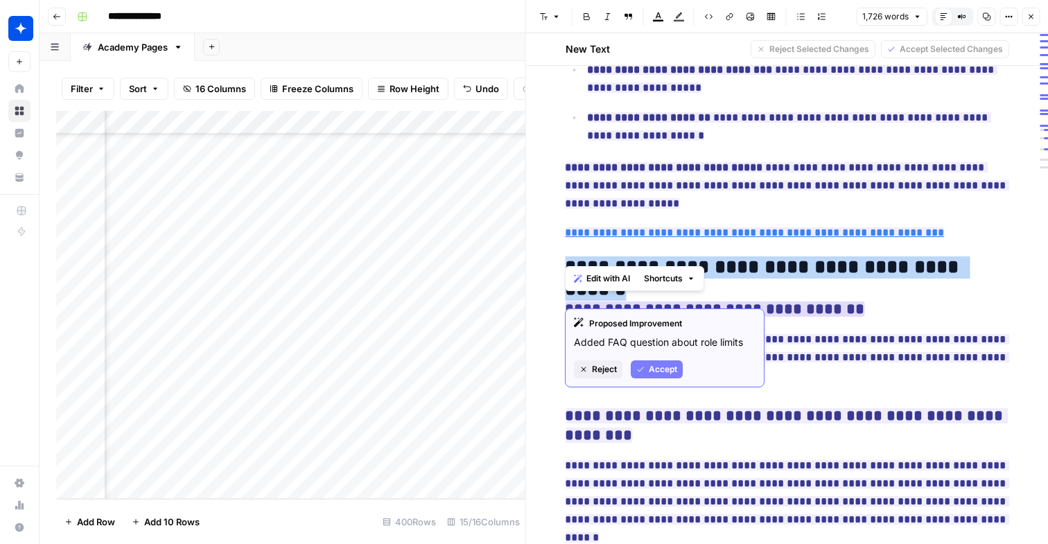
click at [654, 366] on span "Accept" at bounding box center [663, 369] width 28 height 12
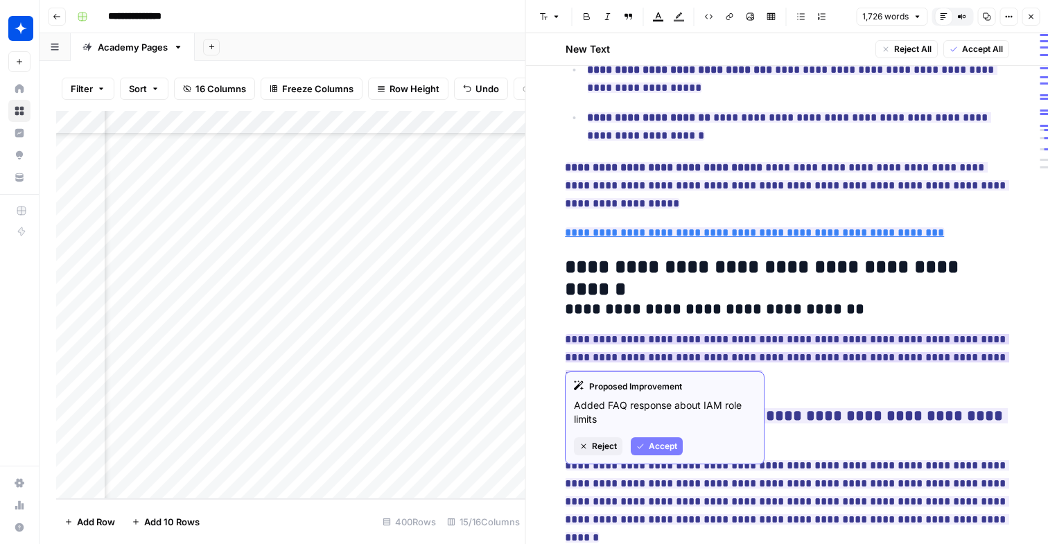
click at [653, 442] on span "Accept" at bounding box center [663, 446] width 28 height 12
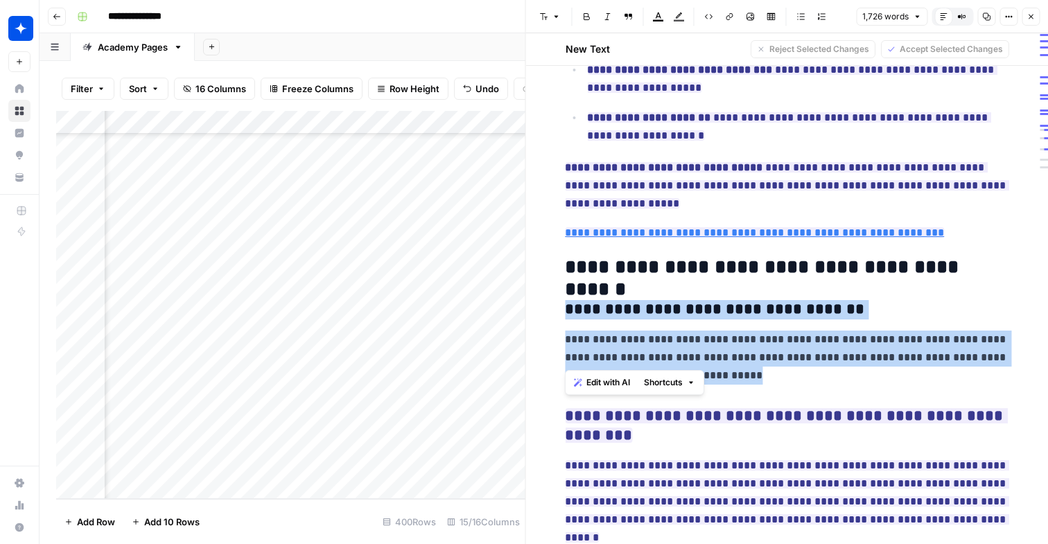
drag, startPoint x: 715, startPoint y: 354, endPoint x: 556, endPoint y: 297, distance: 169.5
copy div "**********"
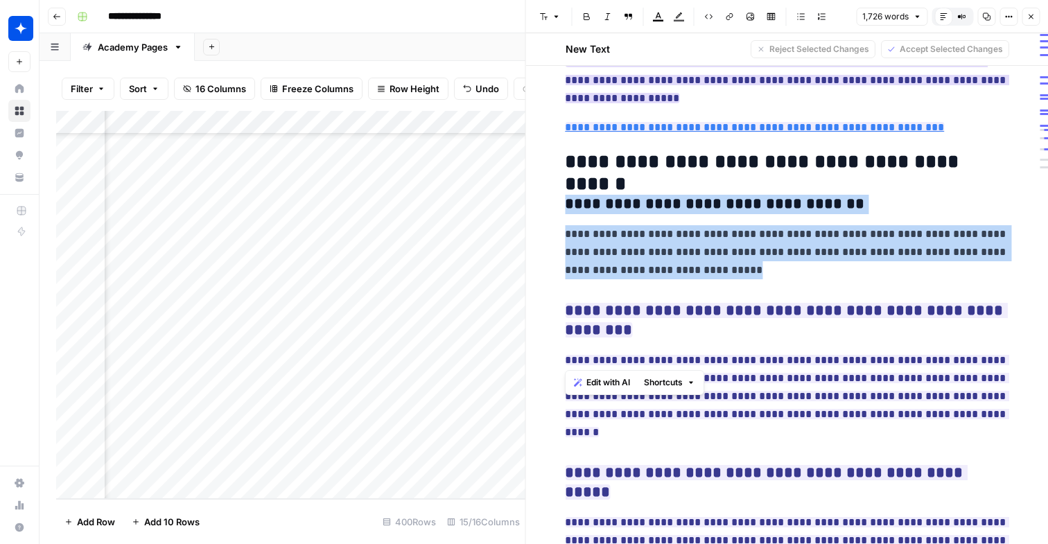
scroll to position [3128, 0]
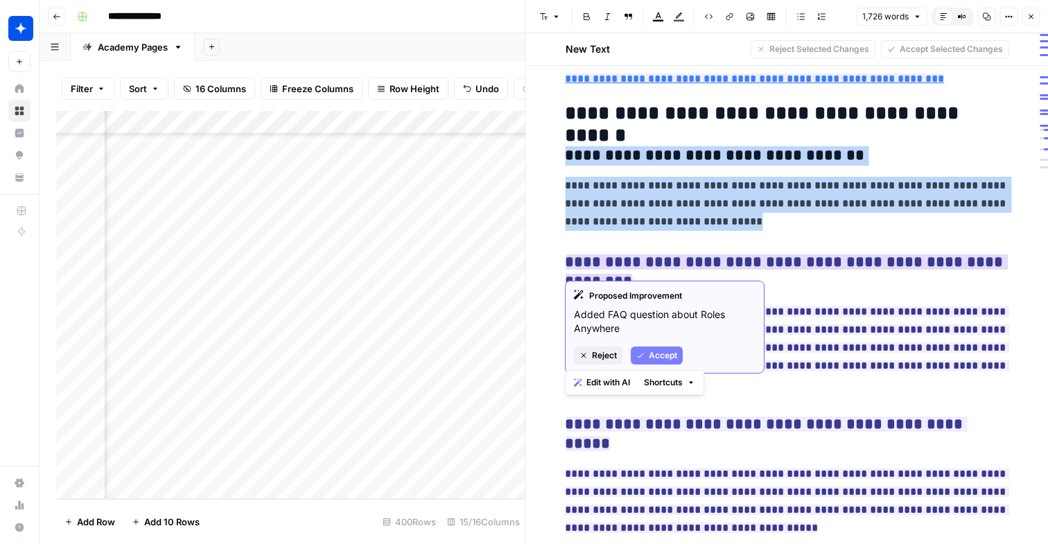
click at [663, 348] on button "Accept" at bounding box center [657, 356] width 52 height 18
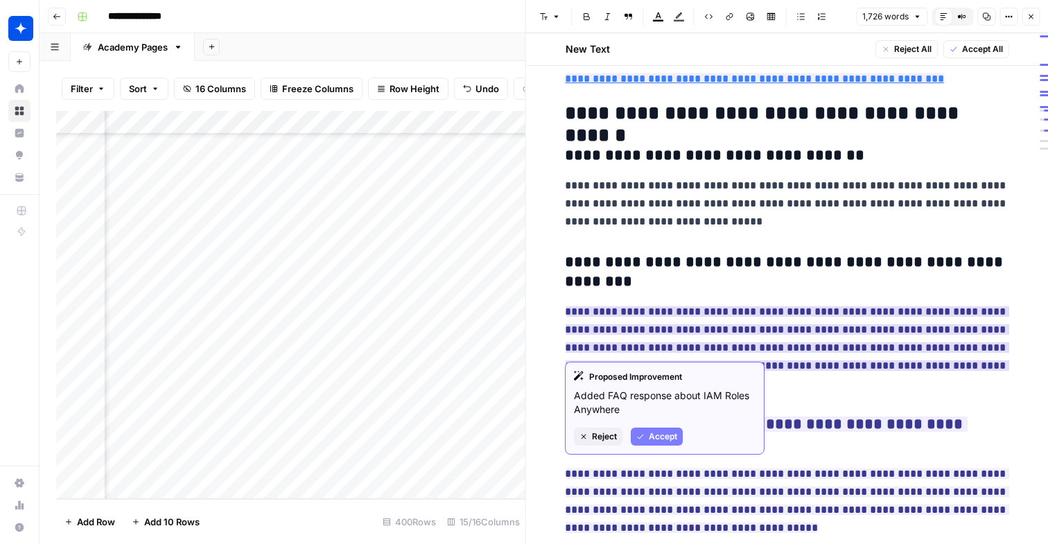
click at [694, 411] on p "Added FAQ response about IAM Roles Anywhere" at bounding box center [665, 403] width 182 height 28
click at [667, 432] on span "Accept" at bounding box center [663, 436] width 28 height 12
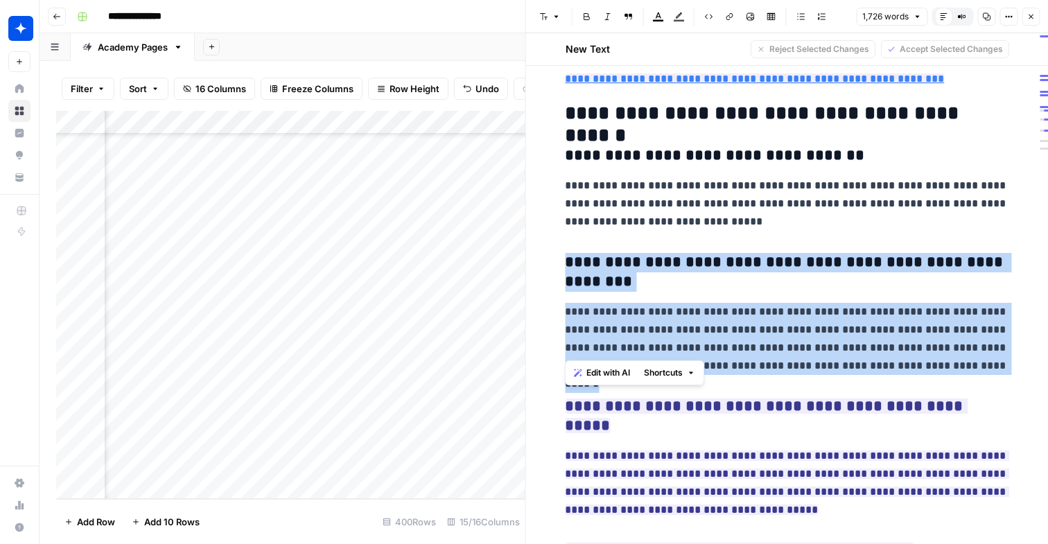
drag, startPoint x: 997, startPoint y: 351, endPoint x: 565, endPoint y: 244, distance: 444.8
copy div "**********"
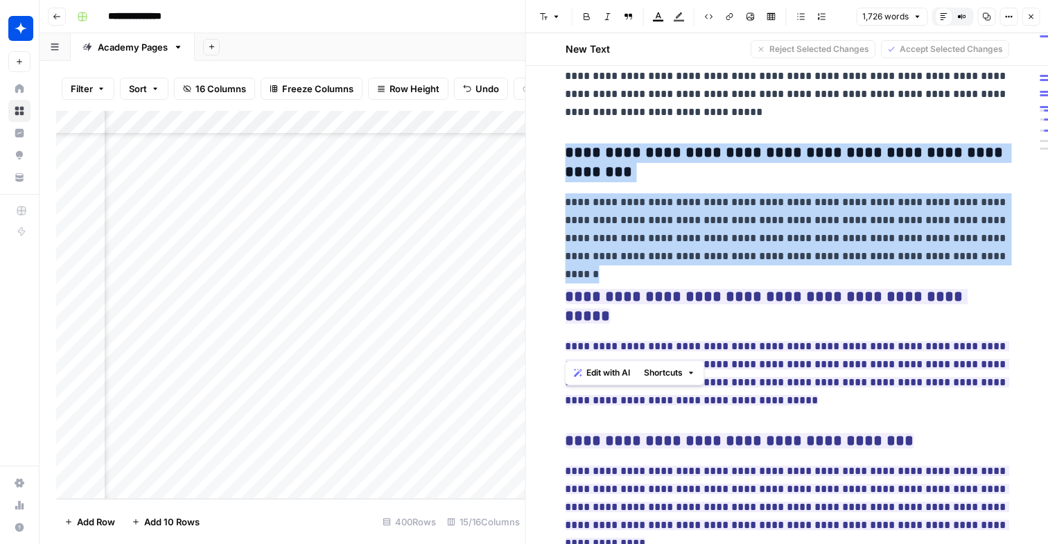
scroll to position [3270, 0]
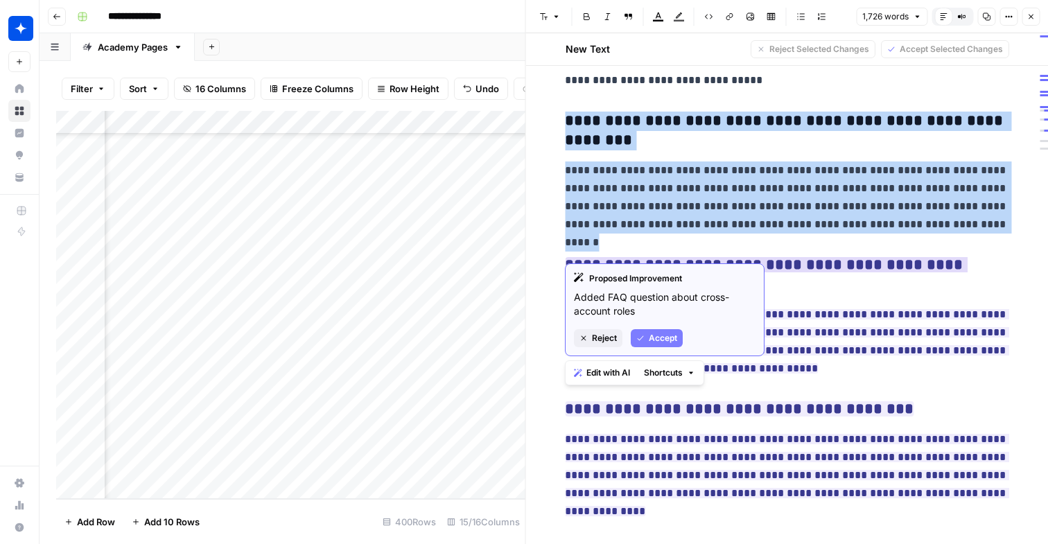
click at [669, 330] on button "Accept" at bounding box center [657, 338] width 52 height 18
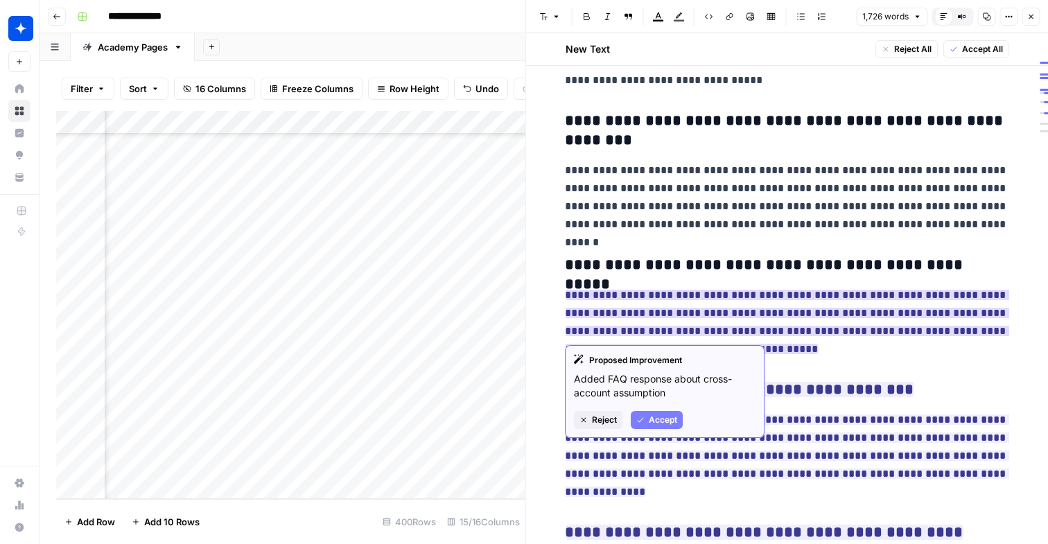
click at [667, 417] on span "Accept" at bounding box center [663, 420] width 28 height 12
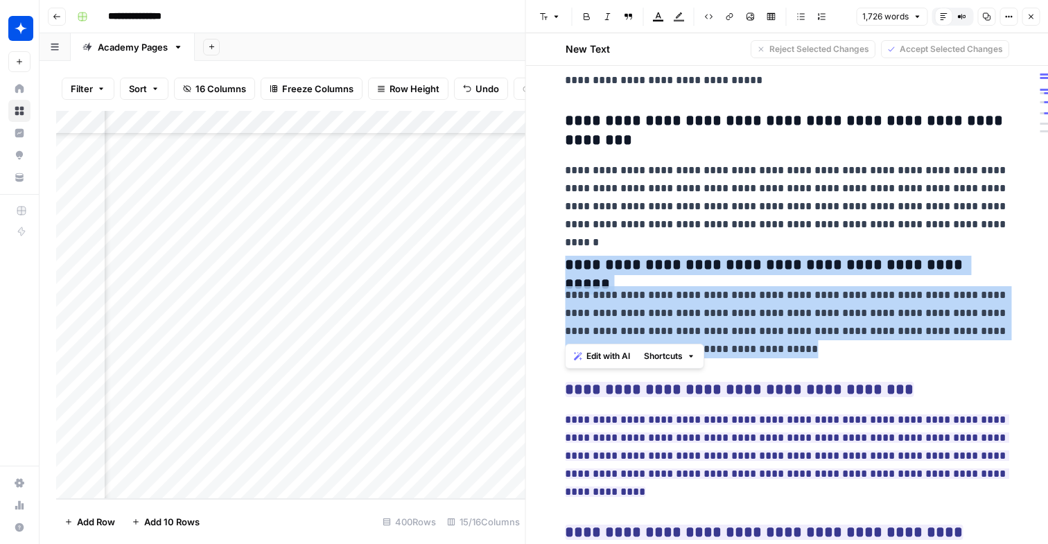
drag, startPoint x: 769, startPoint y: 333, endPoint x: 552, endPoint y: 249, distance: 232.8
copy div "**********"
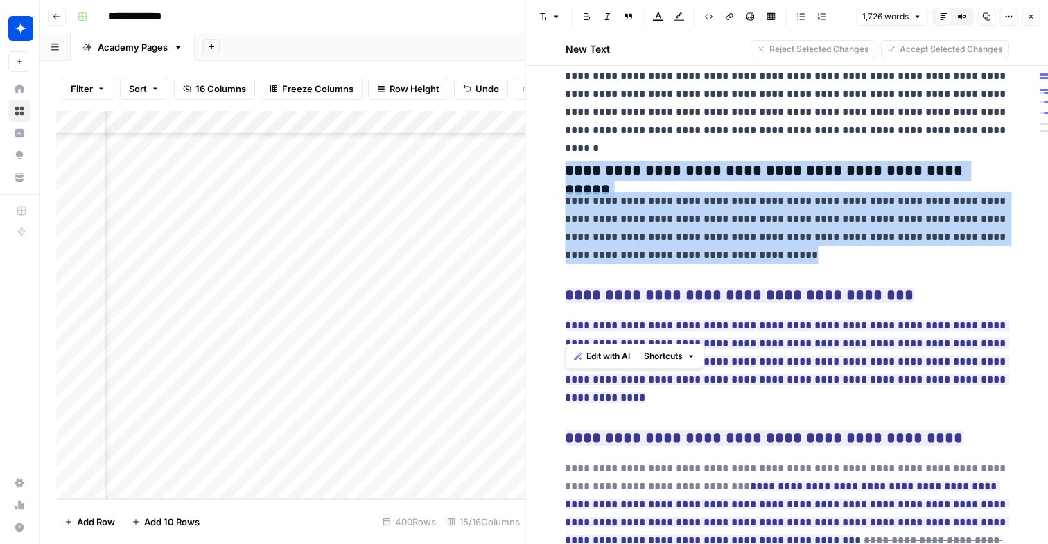
scroll to position [3382, 0]
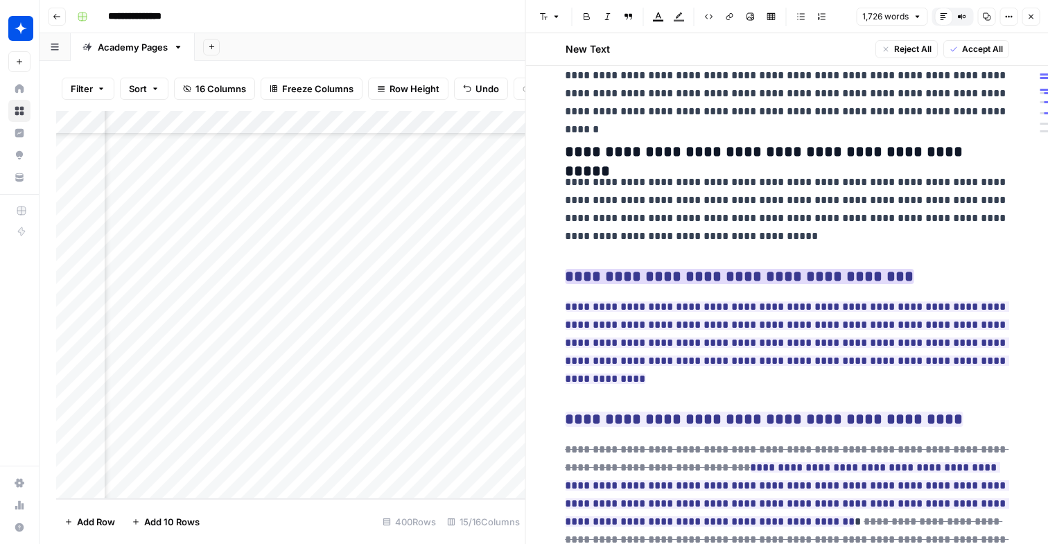
click at [703, 269] on ins "**********" at bounding box center [739, 276] width 349 height 15
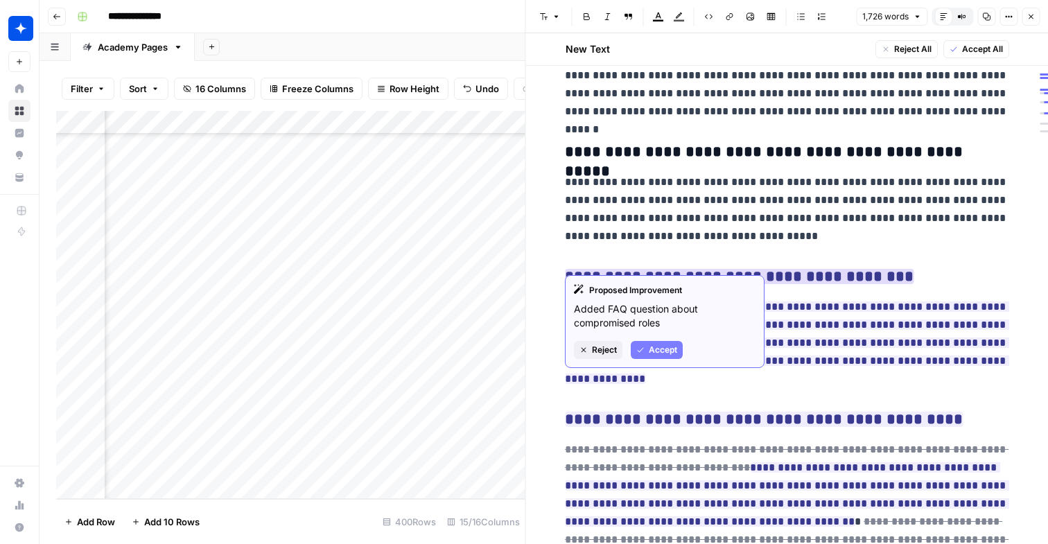
click at [673, 347] on span "Accept" at bounding box center [663, 350] width 28 height 12
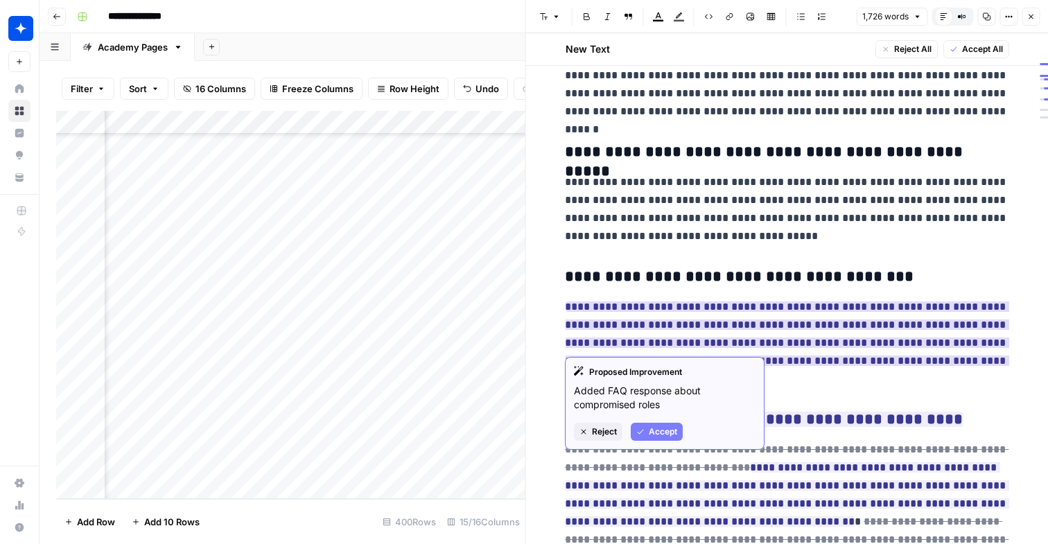
click at [665, 433] on span "Accept" at bounding box center [663, 432] width 28 height 12
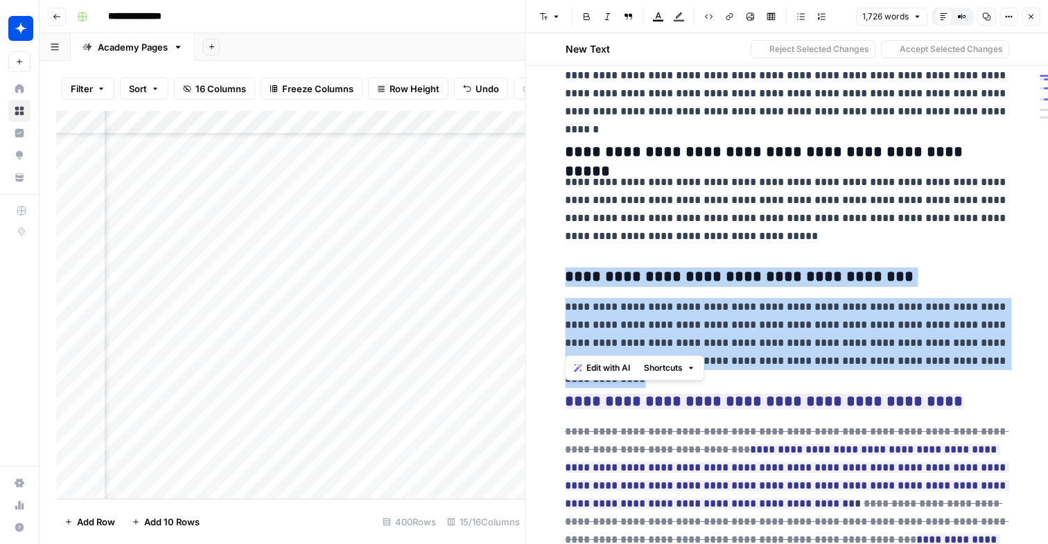
drag, startPoint x: 880, startPoint y: 338, endPoint x: 578, endPoint y: 238, distance: 317.4
copy div "**********"
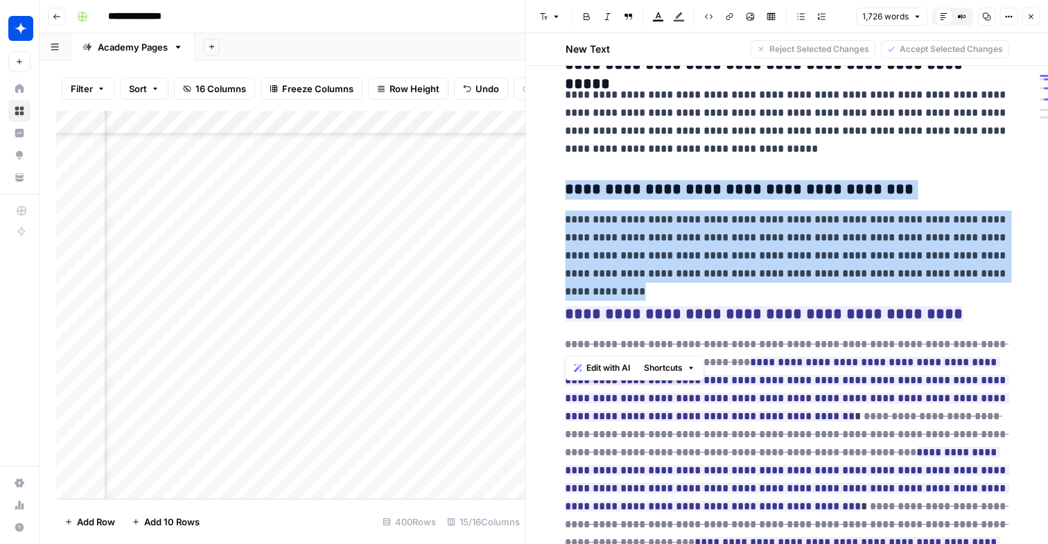
scroll to position [3484, 0]
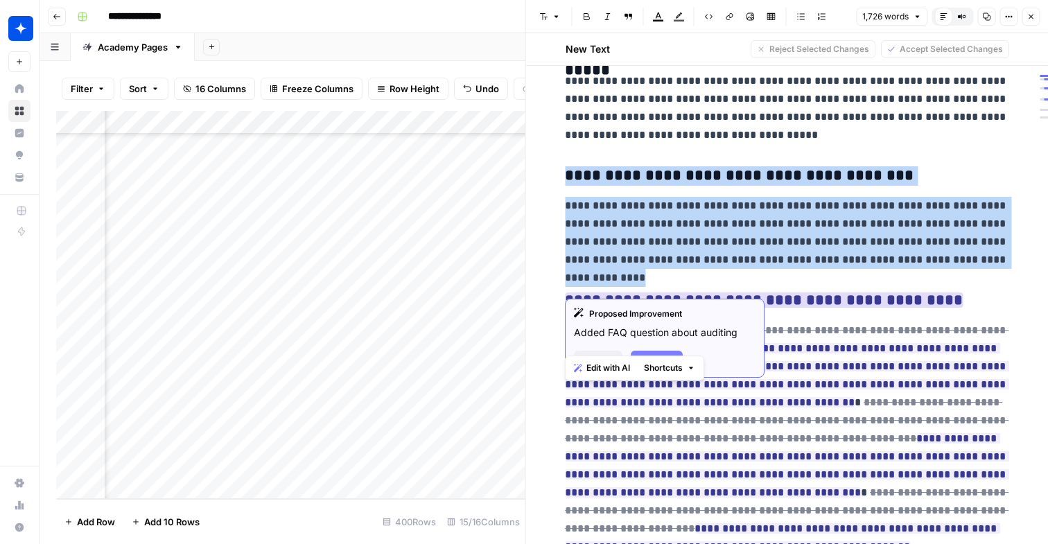
click at [673, 354] on span "Accept" at bounding box center [663, 359] width 28 height 12
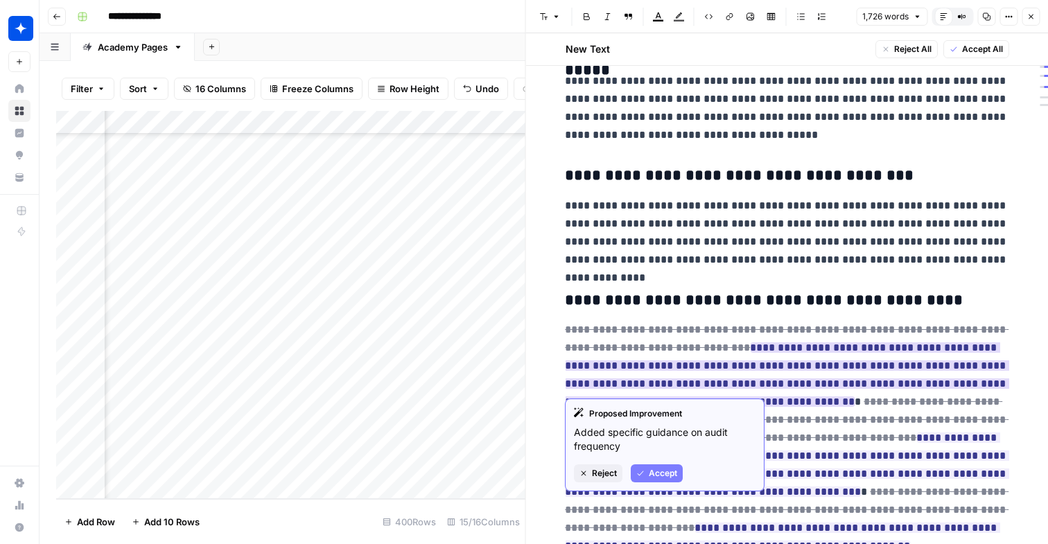
click at [660, 466] on button "Accept" at bounding box center [657, 473] width 52 height 18
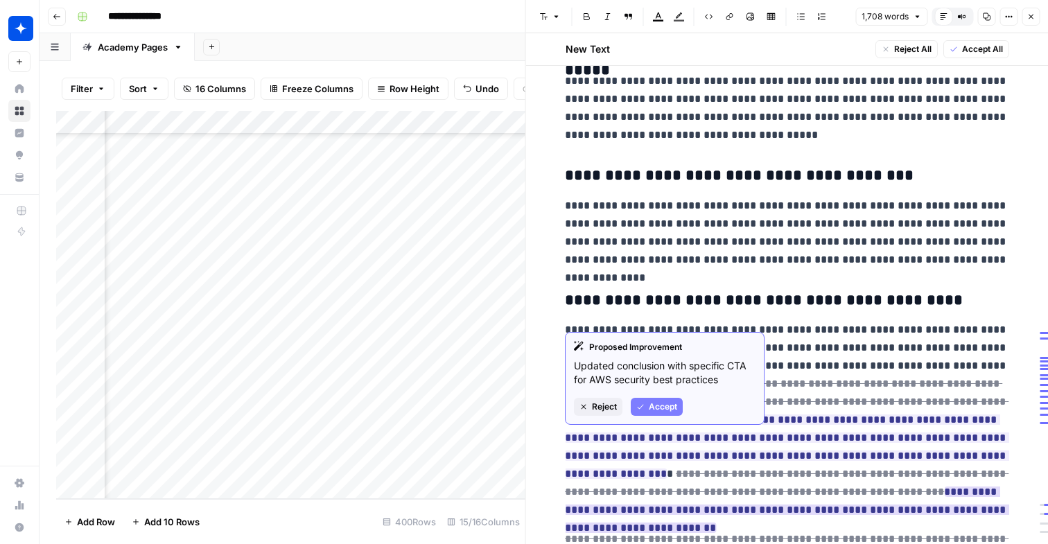
click at [656, 408] on span "Accept" at bounding box center [663, 407] width 28 height 12
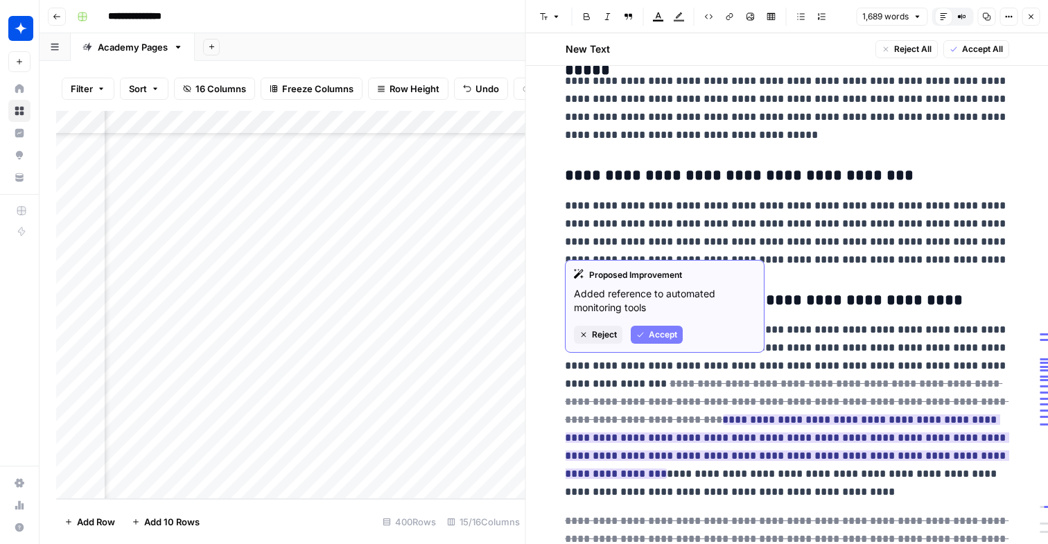
click at [672, 342] on button "Accept" at bounding box center [657, 335] width 52 height 18
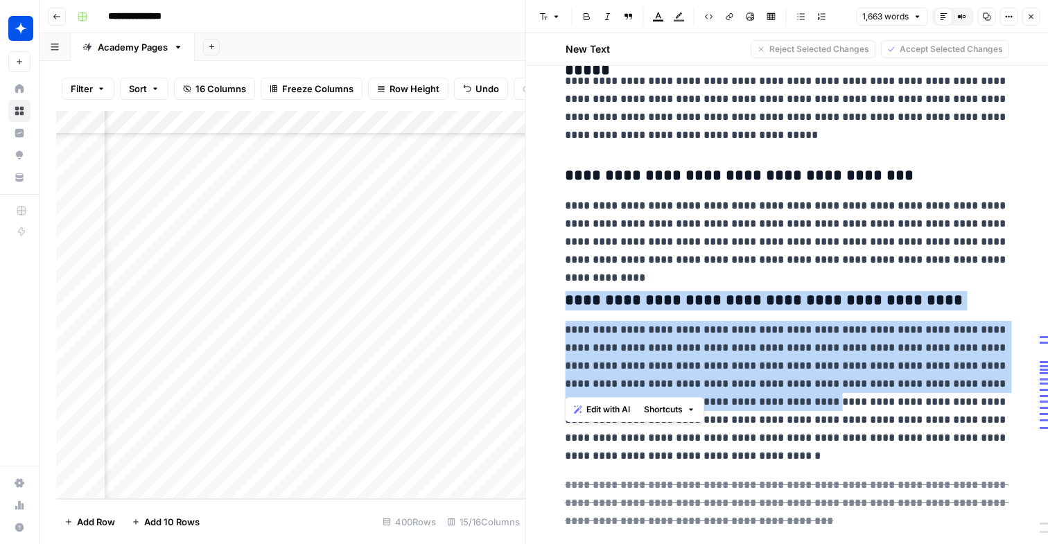
drag, startPoint x: 778, startPoint y: 387, endPoint x: 565, endPoint y: 284, distance: 237.2
copy div "**********"
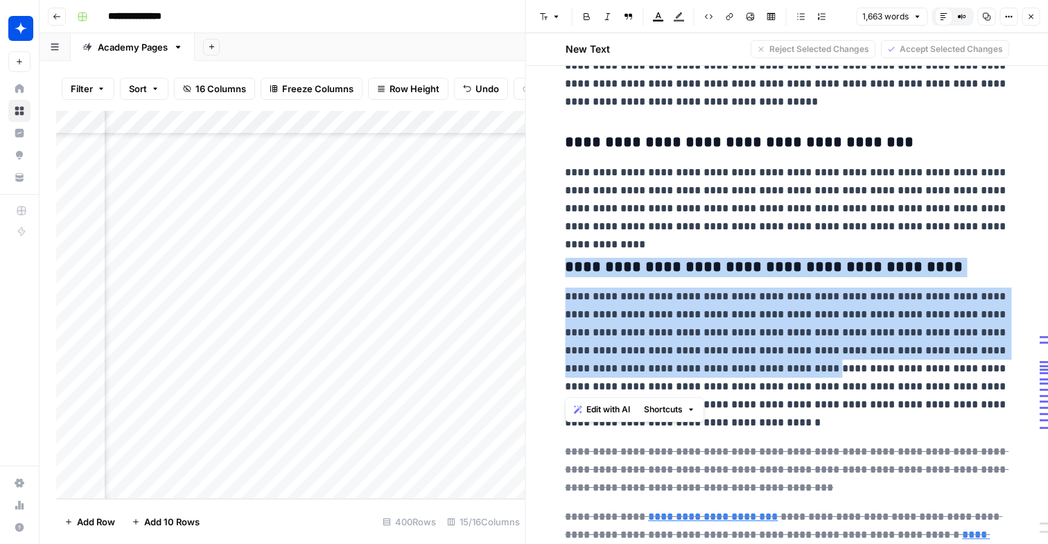
scroll to position [3518, 0]
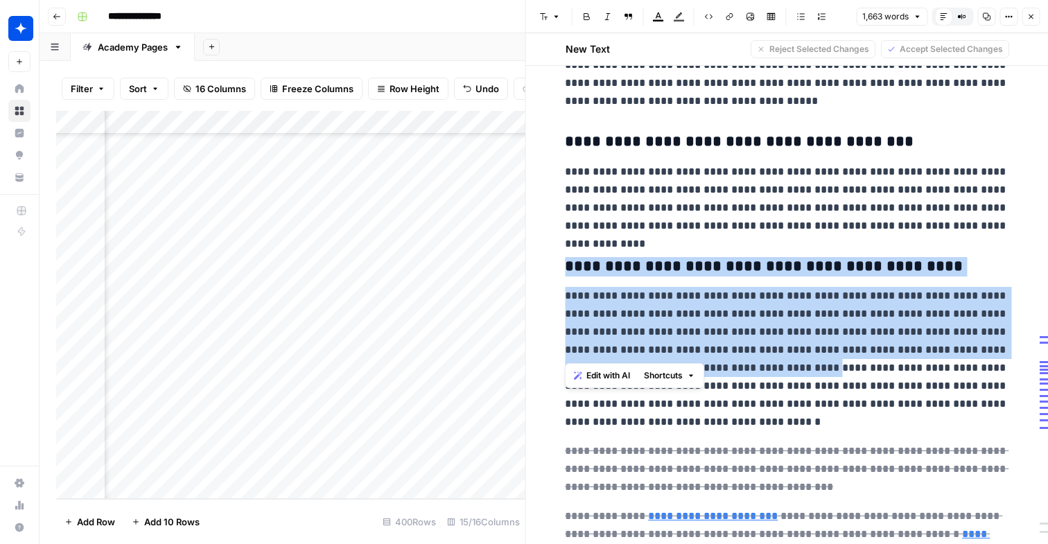
click at [1035, 17] on button "Close" at bounding box center [1031, 17] width 18 height 18
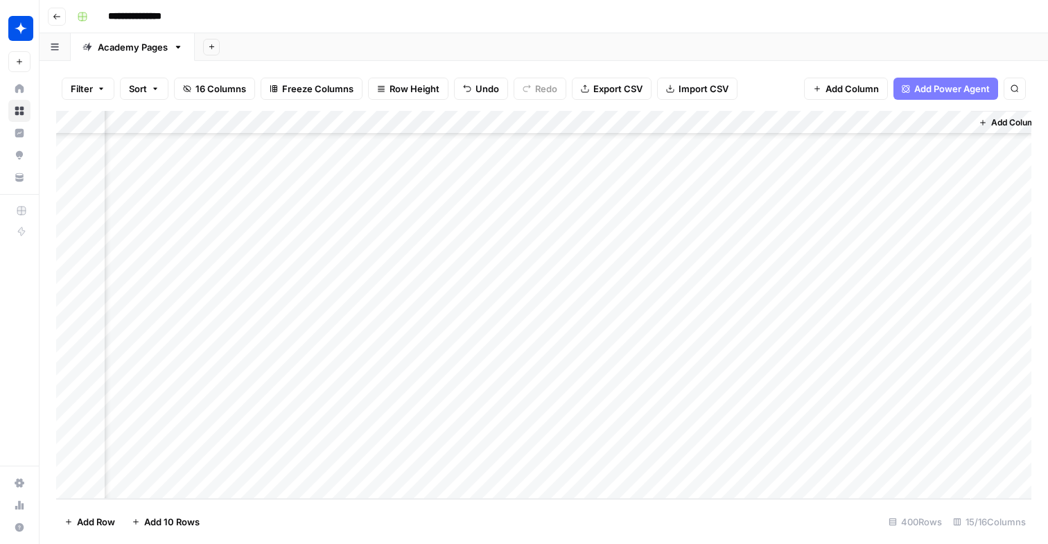
click at [775, 370] on div "Add Column" at bounding box center [543, 305] width 975 height 388
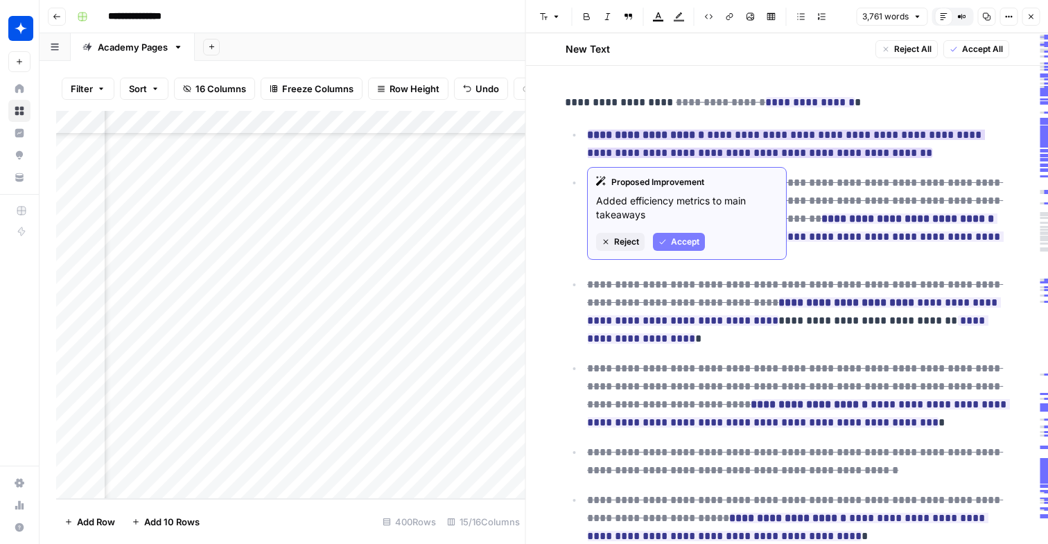
click at [686, 243] on span "Accept" at bounding box center [685, 242] width 28 height 12
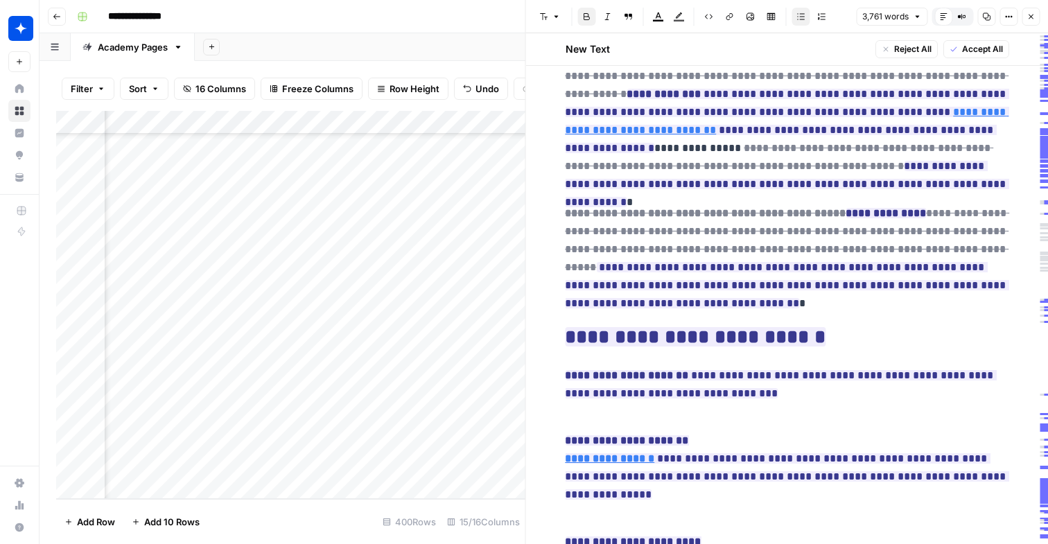
scroll to position [730, 0]
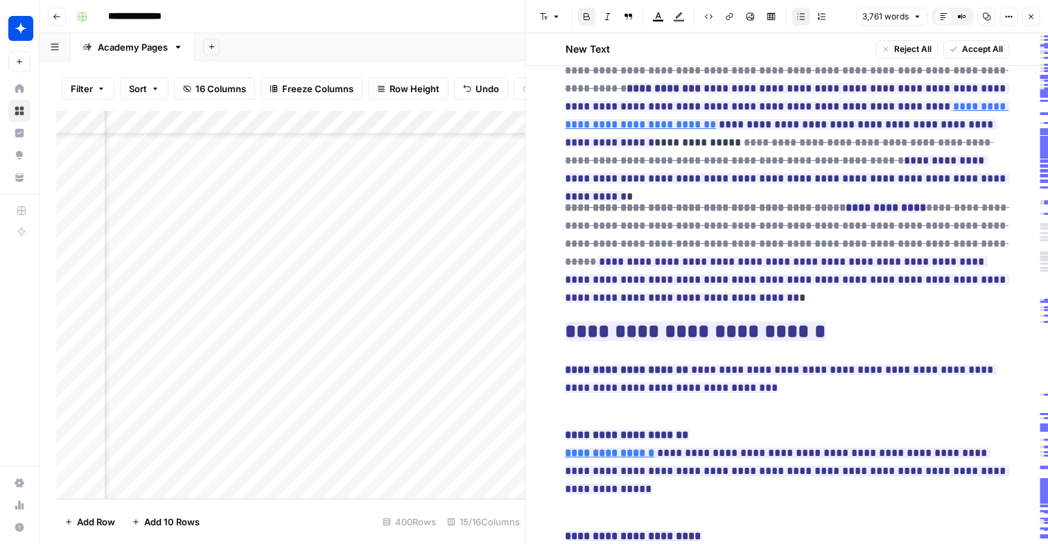
click at [1033, 14] on icon "button" at bounding box center [1031, 16] width 8 height 8
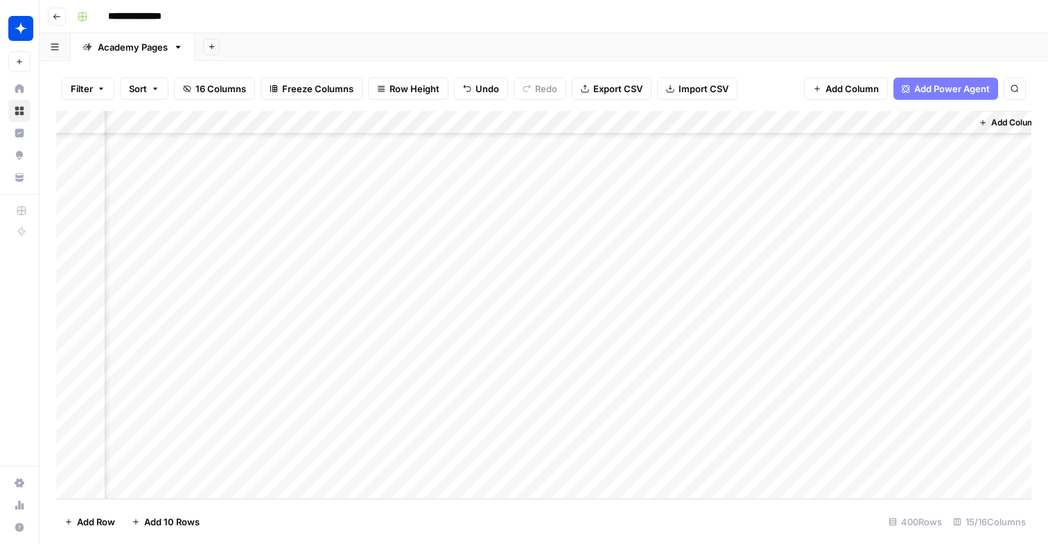
click at [777, 396] on div "Add Column" at bounding box center [543, 305] width 975 height 388
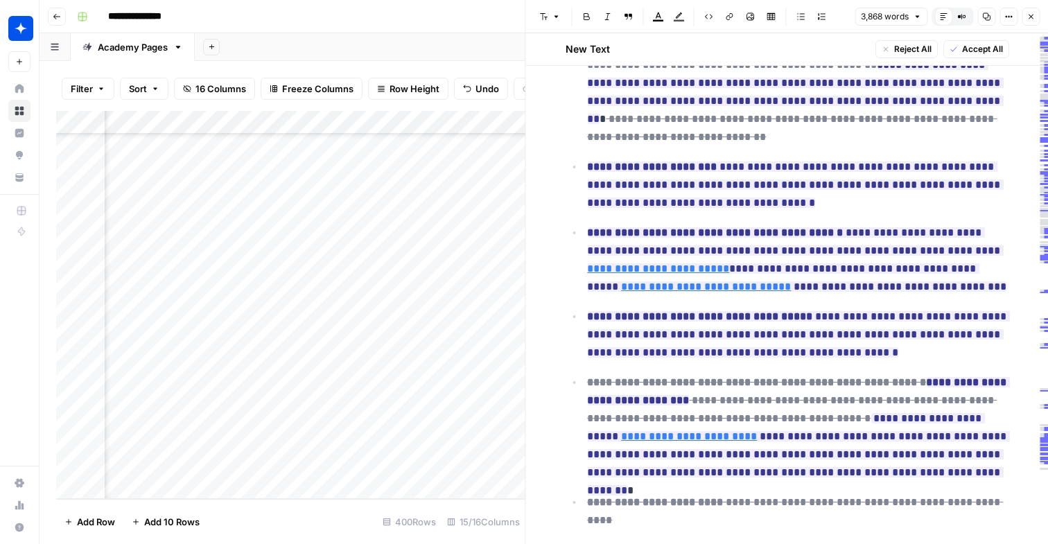
scroll to position [110, 0]
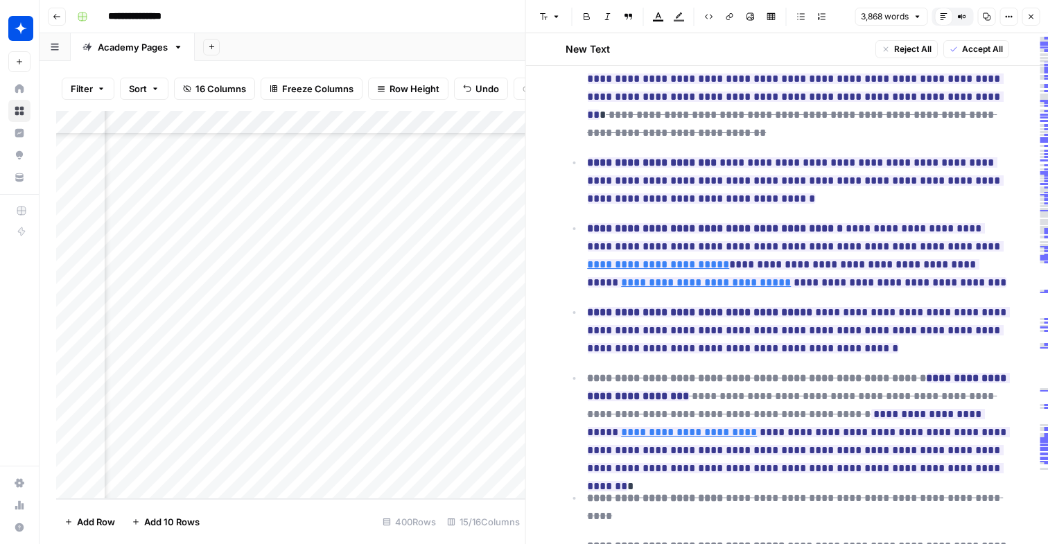
click at [1036, 20] on button "Close" at bounding box center [1031, 17] width 18 height 18
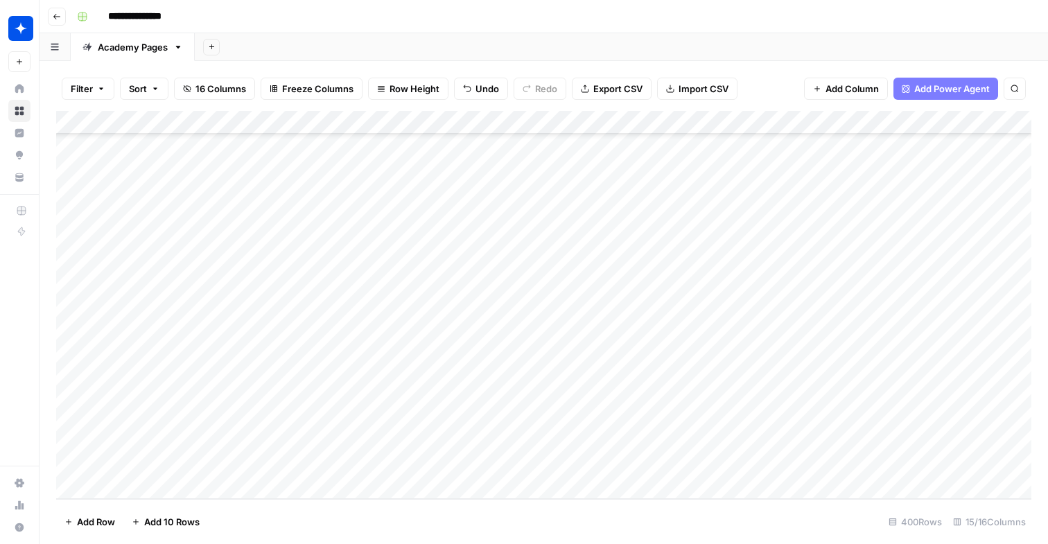
scroll to position [9084, 0]
click at [231, 460] on div "Add Column" at bounding box center [543, 305] width 975 height 388
type input "**********"
click at [526, 468] on div "Add Column" at bounding box center [543, 305] width 975 height 388
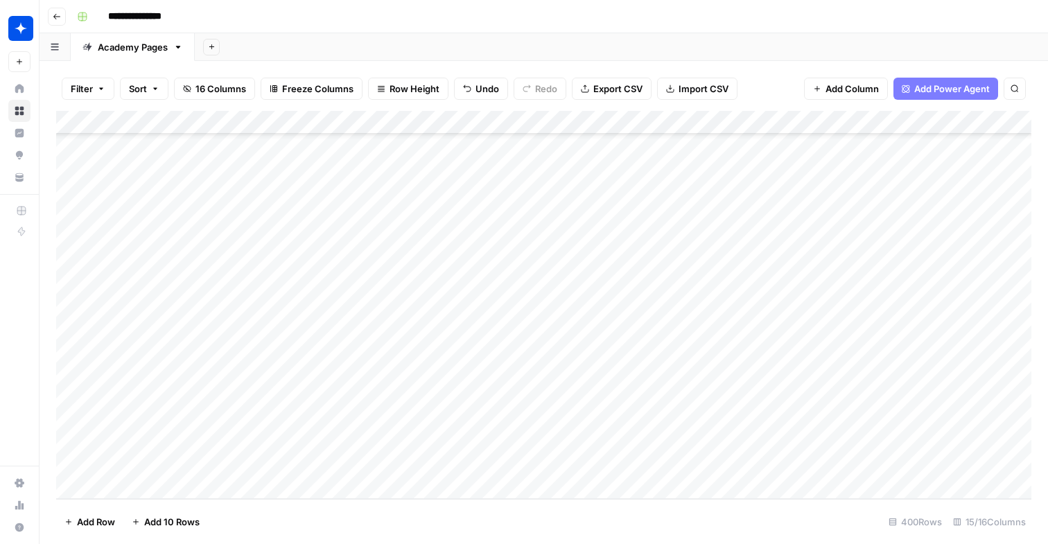
click at [526, 468] on div "Add Column" at bounding box center [543, 305] width 975 height 388
click at [511, 519] on button "What Is" at bounding box center [498, 517] width 43 height 17
click at [665, 465] on div "Add Column" at bounding box center [543, 305] width 975 height 388
click at [257, 480] on div "Add Column" at bounding box center [543, 305] width 975 height 388
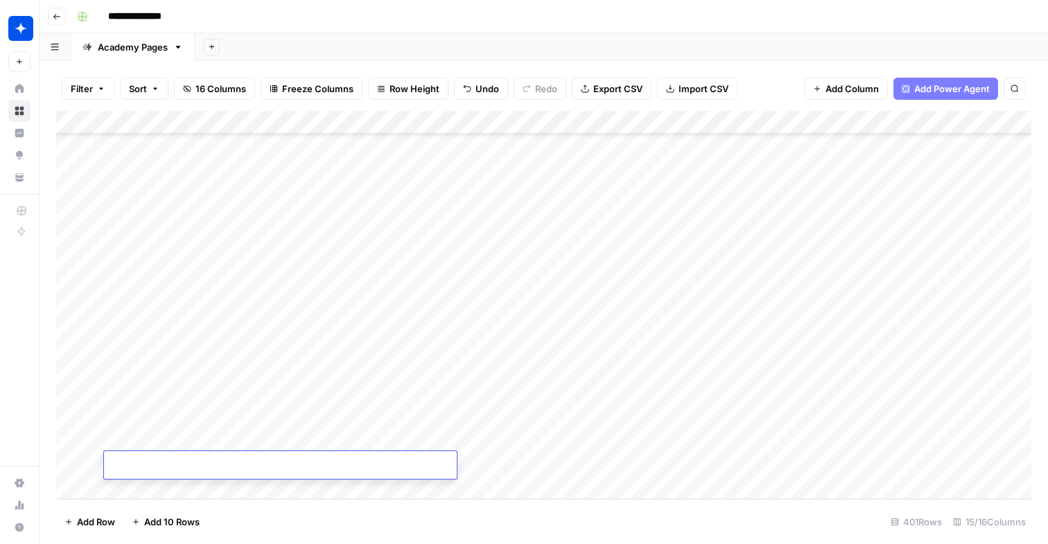
scroll to position [9131, 0]
click at [238, 448] on div "Add Column" at bounding box center [543, 305] width 975 height 388
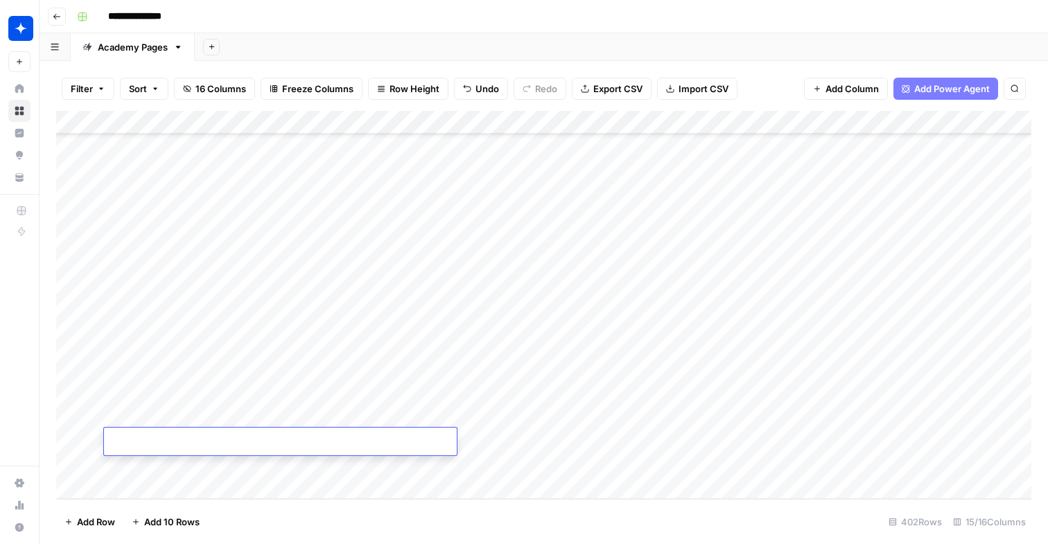
type input "**********"
click at [521, 441] on div "Add Column" at bounding box center [543, 305] width 975 height 388
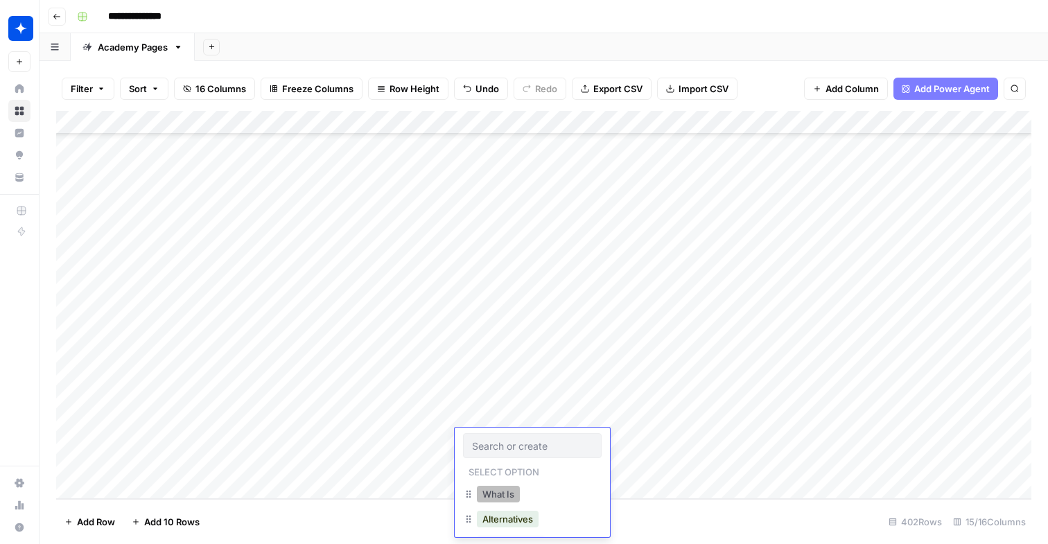
click at [507, 489] on button "What Is" at bounding box center [498, 494] width 43 height 17
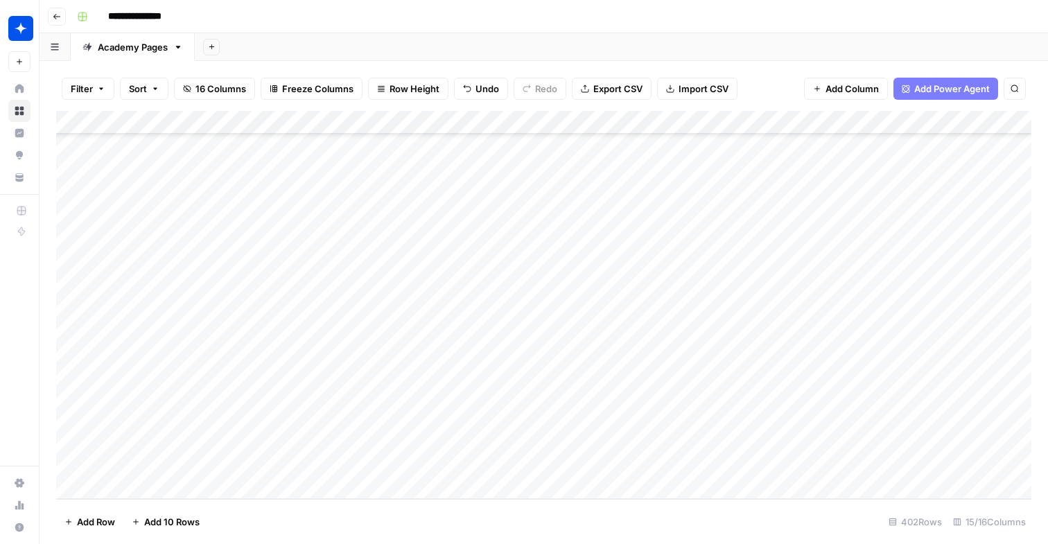
click at [655, 441] on div "Add Column" at bounding box center [543, 305] width 975 height 388
click at [647, 416] on div "Add Column" at bounding box center [543, 305] width 975 height 388
click at [647, 438] on div "Add Column" at bounding box center [543, 305] width 975 height 388
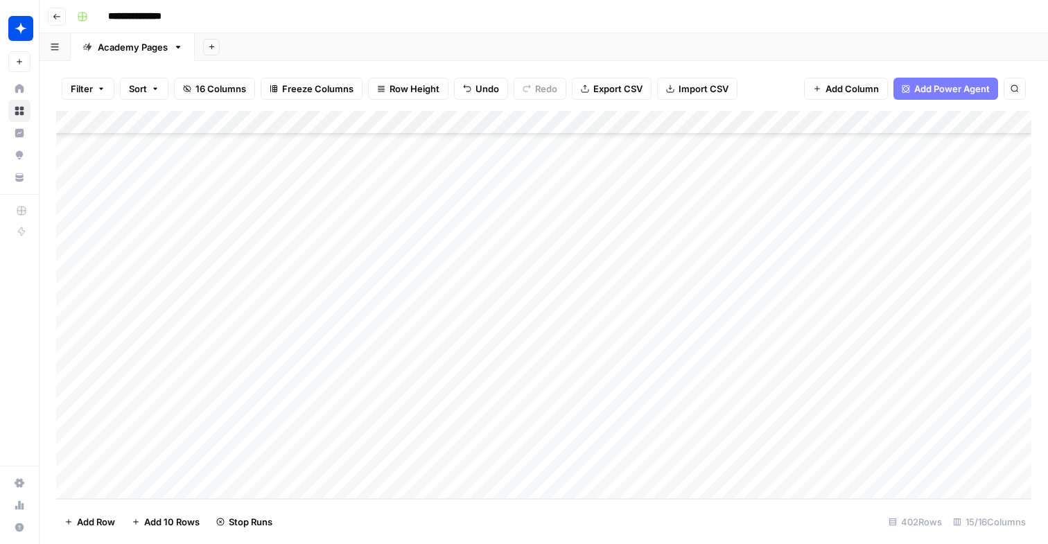
click at [304, 464] on div "Add Column" at bounding box center [543, 305] width 975 height 388
type input "**********"
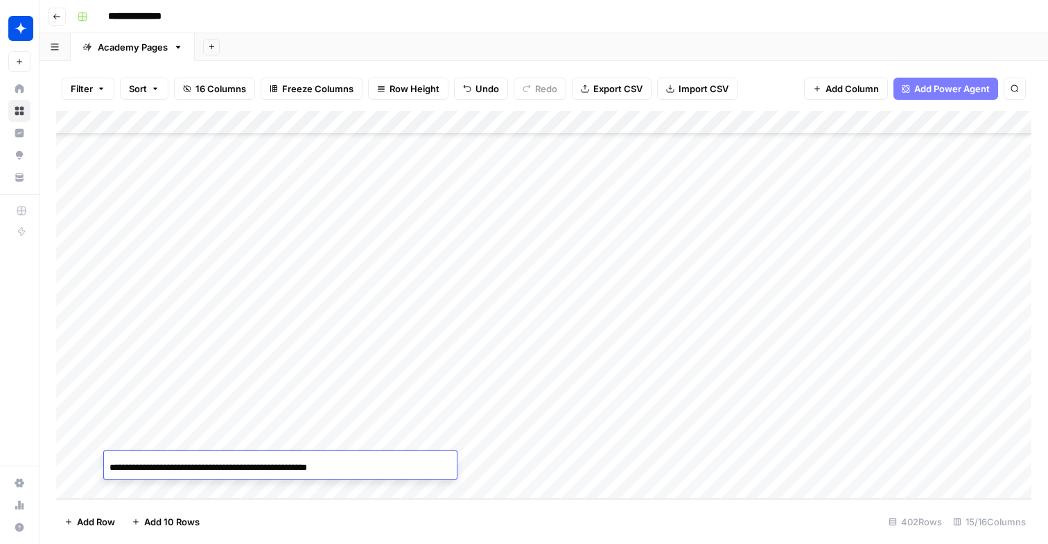
click at [498, 469] on div "Add Column" at bounding box center [543, 305] width 975 height 388
click at [502, 465] on div "Add Column" at bounding box center [543, 305] width 975 height 388
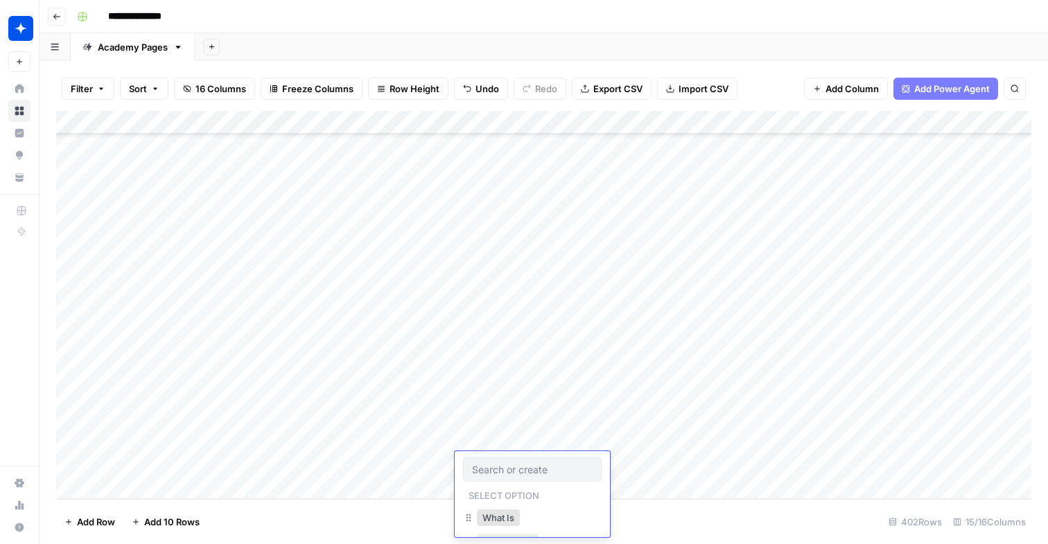
click at [497, 509] on div "What Is" at bounding box center [498, 517] width 49 height 19
click at [513, 518] on button "What Is" at bounding box center [498, 517] width 43 height 17
click at [678, 464] on div "Add Column" at bounding box center [543, 305] width 975 height 388
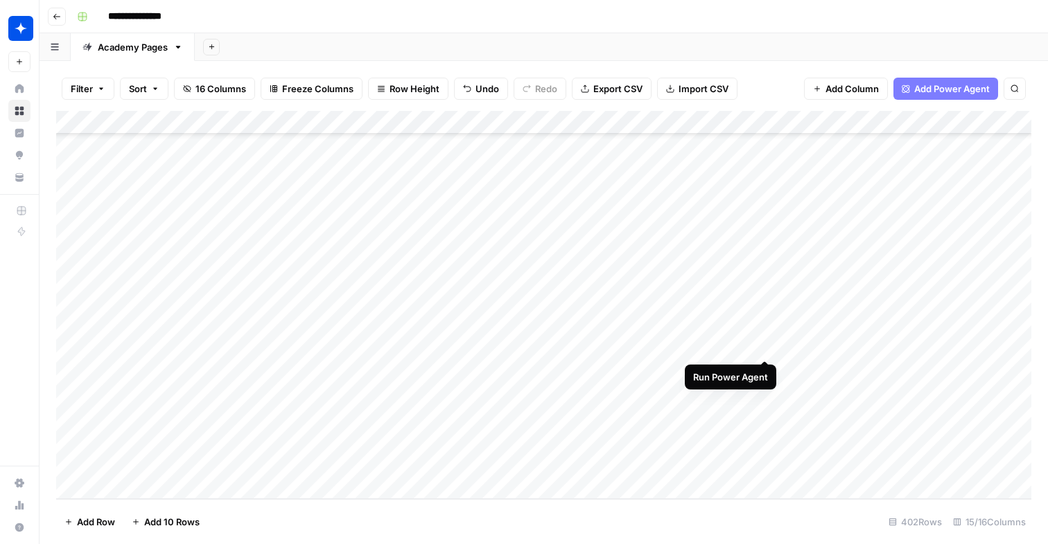
click at [765, 345] on div "Add Column" at bounding box center [543, 305] width 975 height 388
click at [915, 463] on div "Add Column" at bounding box center [543, 305] width 975 height 388
click at [707, 418] on div "Add Column" at bounding box center [543, 305] width 975 height 388
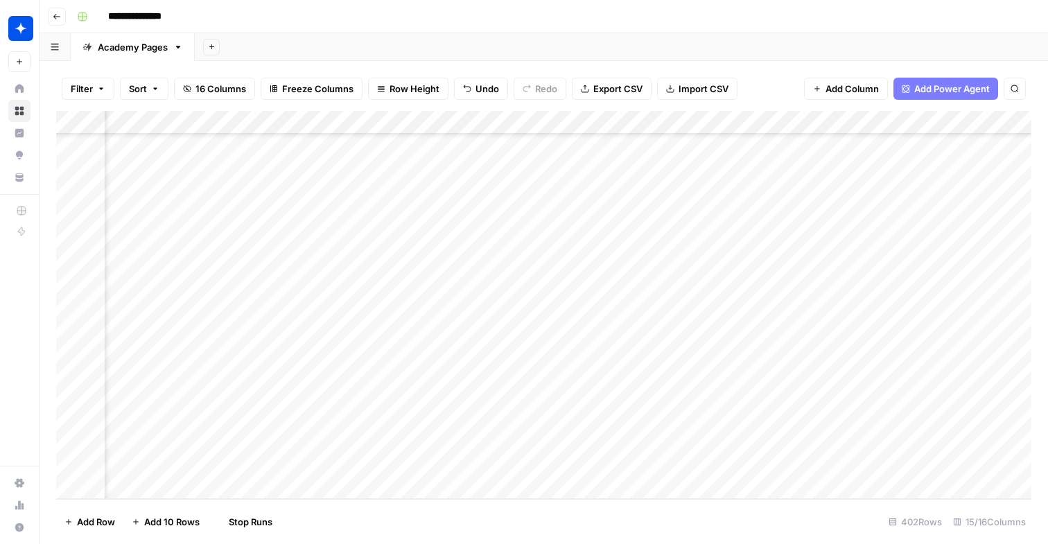
click at [705, 441] on div "Add Column" at bounding box center [543, 305] width 975 height 388
click at [705, 464] on div "Add Column" at bounding box center [543, 305] width 975 height 388
click at [891, 349] on div "Add Column" at bounding box center [543, 305] width 975 height 388
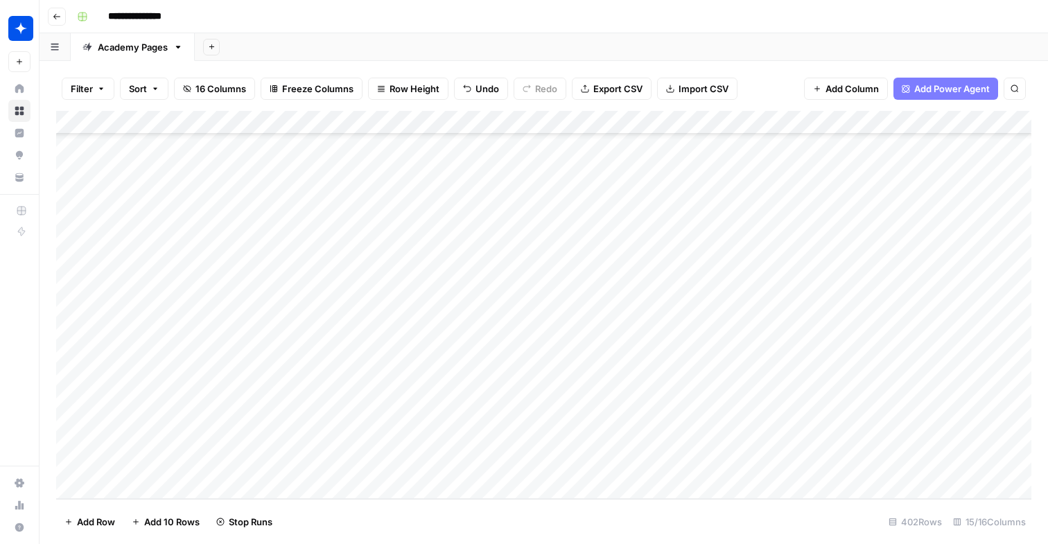
click at [350, 488] on div "Add Column" at bounding box center [543, 305] width 975 height 388
click at [334, 442] on div "Add Column" at bounding box center [543, 305] width 975 height 388
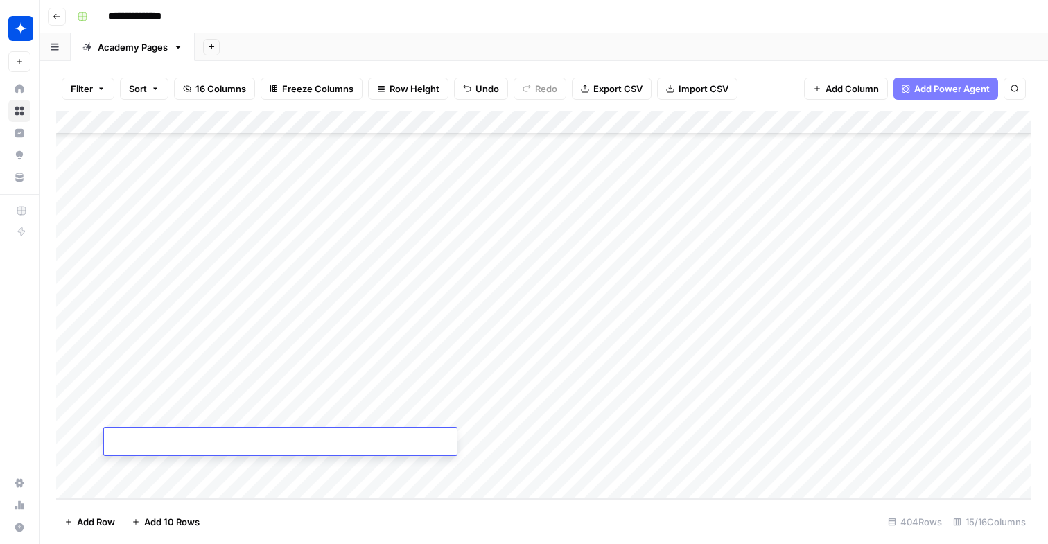
click at [195, 445] on input at bounding box center [221, 444] width 222 height 17
paste input "**********"
type input "**********"
click at [234, 458] on div "Add Column" at bounding box center [543, 305] width 975 height 388
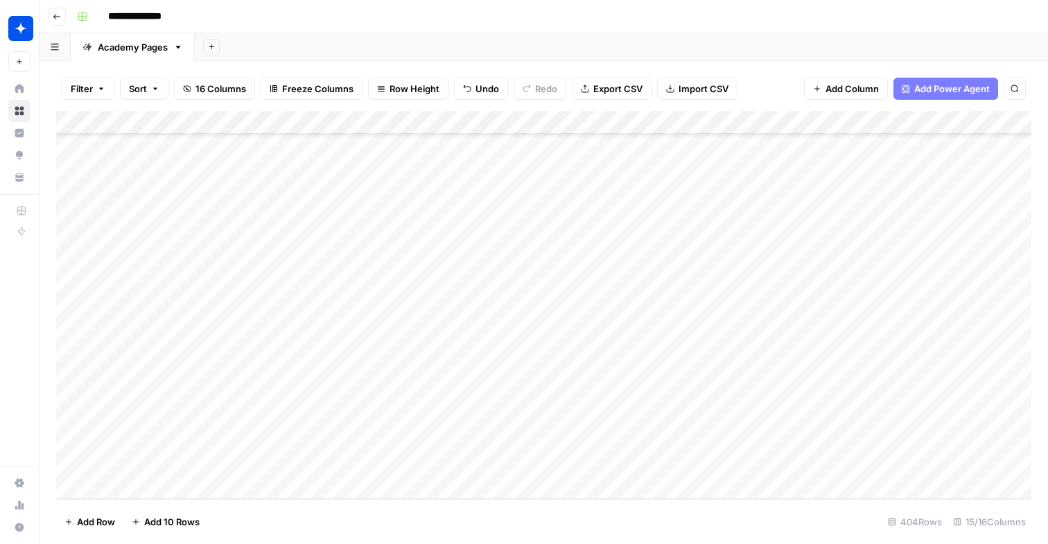
click at [538, 433] on div "Add Column" at bounding box center [543, 305] width 975 height 388
click at [532, 439] on div "Add Column" at bounding box center [543, 305] width 975 height 388
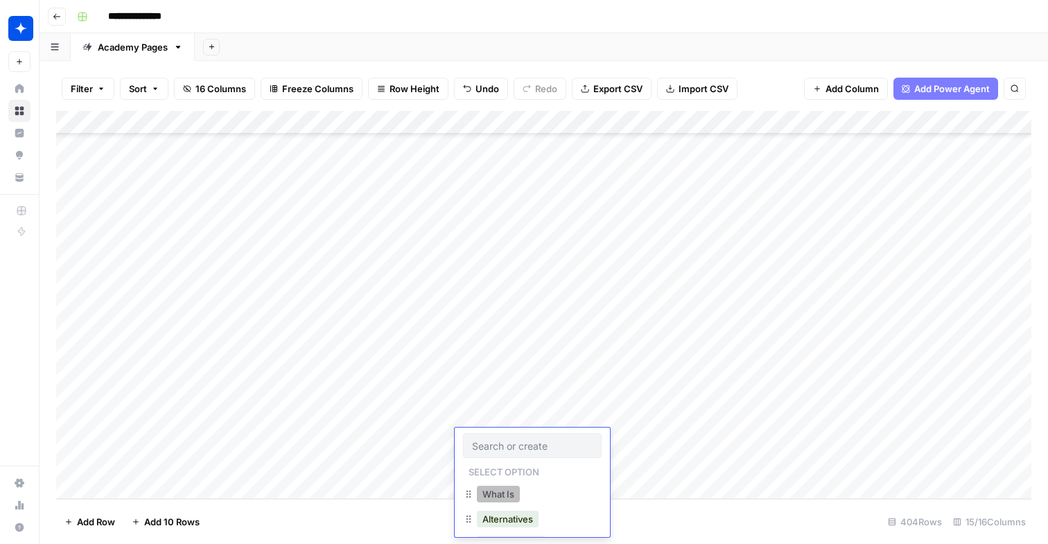
click at [509, 489] on button "What Is" at bounding box center [498, 494] width 43 height 17
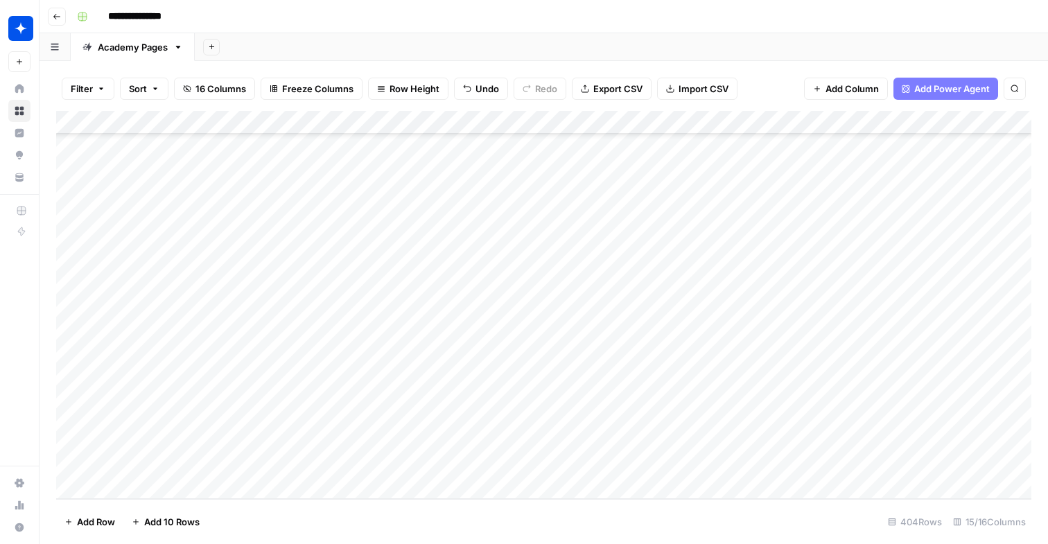
click at [674, 437] on div "Add Column" at bounding box center [543, 305] width 975 height 388
click at [585, 439] on div "Add Column" at bounding box center [543, 305] width 975 height 388
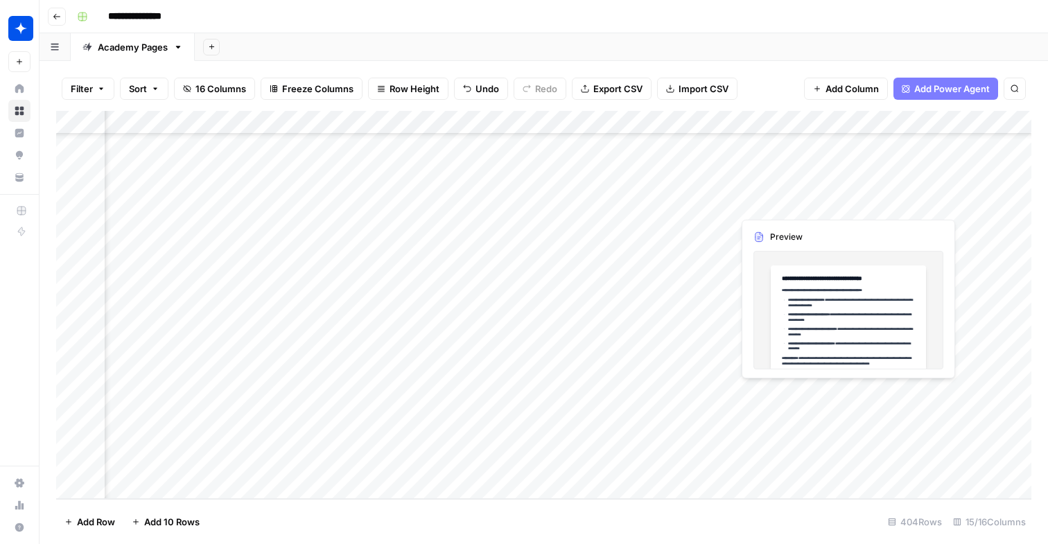
scroll to position [9178, 1013]
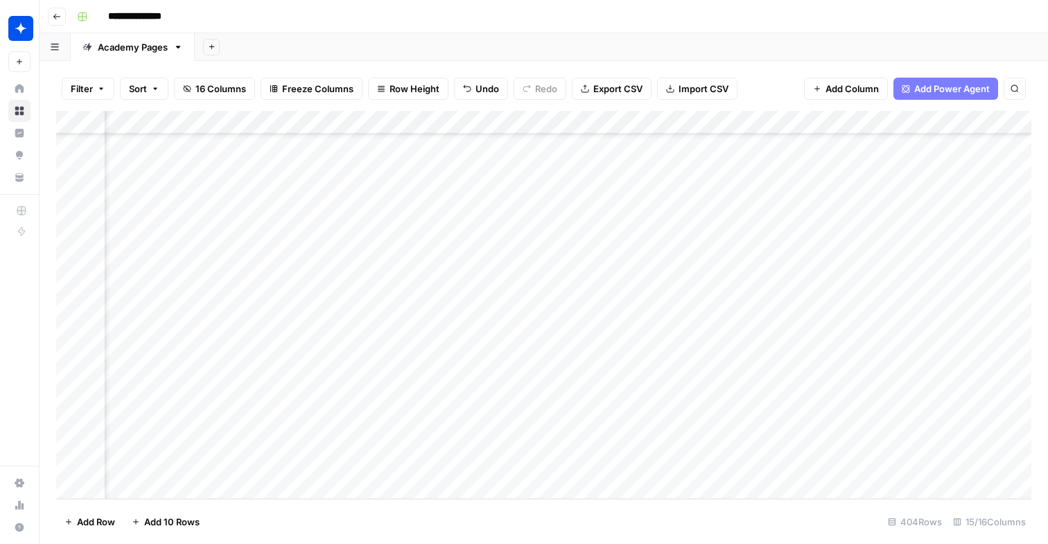
click at [836, 441] on div "Add Column" at bounding box center [543, 305] width 975 height 388
click at [894, 295] on div "Add Column" at bounding box center [543, 305] width 975 height 388
